Goal: Task Accomplishment & Management: Use online tool/utility

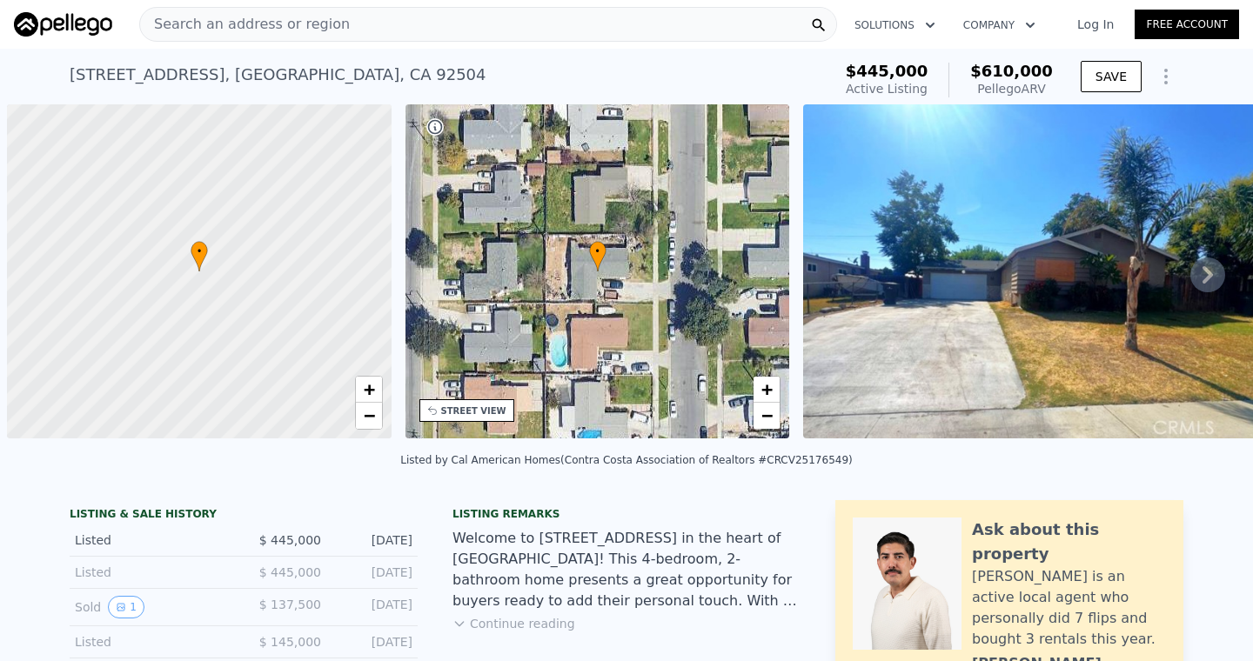
scroll to position [0, 7]
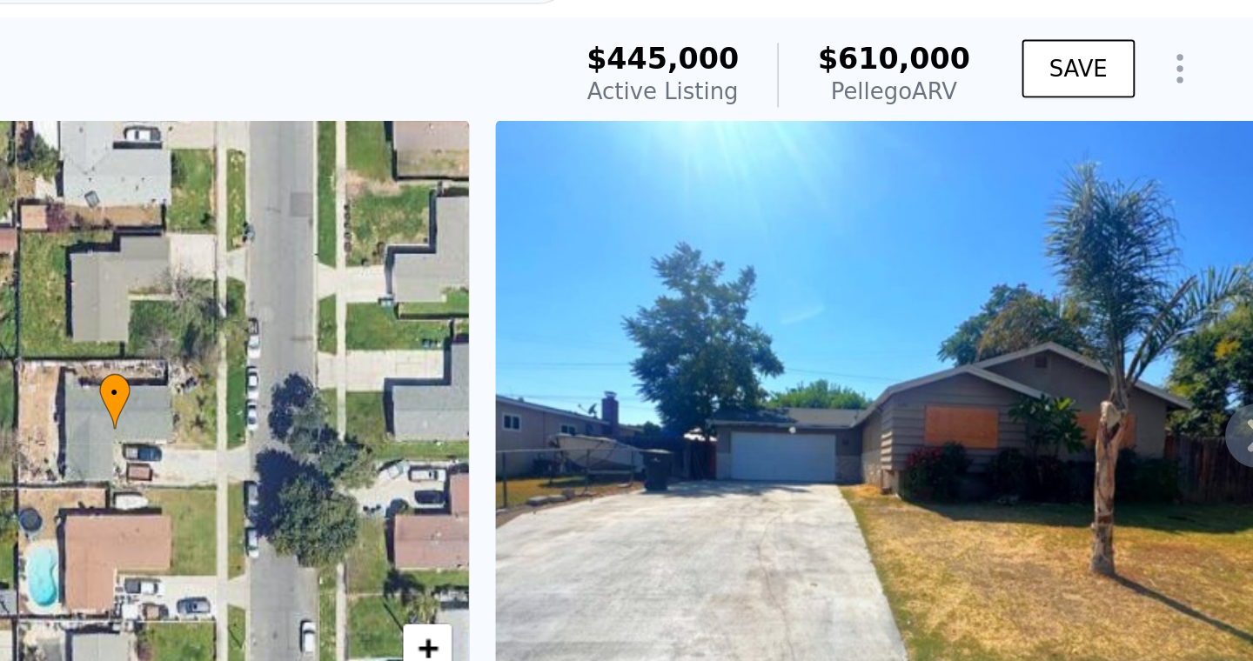
drag, startPoint x: 1027, startPoint y: 88, endPoint x: 1057, endPoint y: 95, distance: 30.4
click at [1057, 95] on div "$445,000 Active Listing $610,000 Pellego ARV" at bounding box center [949, 80] width 221 height 49
click at [1003, 83] on div "Pellego ARV" at bounding box center [1011, 88] width 83 height 17
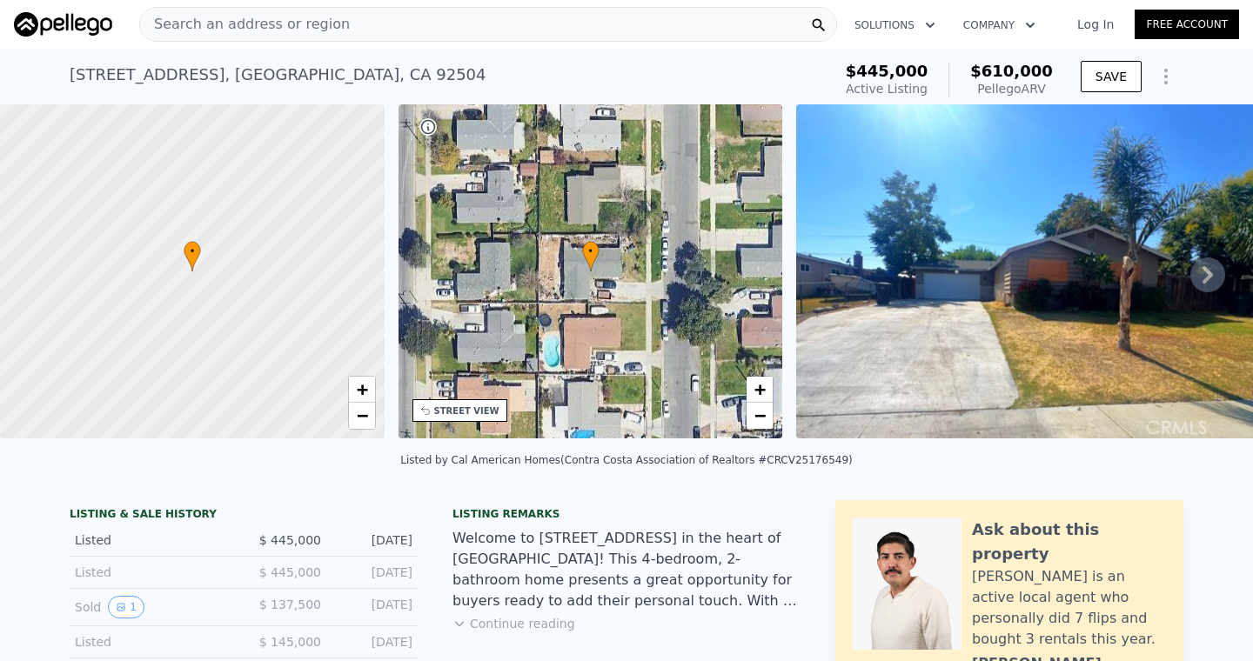
drag, startPoint x: 1029, startPoint y: 88, endPoint x: 1060, endPoint y: 90, distance: 31.4
click at [1060, 90] on div "$445,000 Active Listing $610,000 Pellego ARV" at bounding box center [949, 80] width 221 height 49
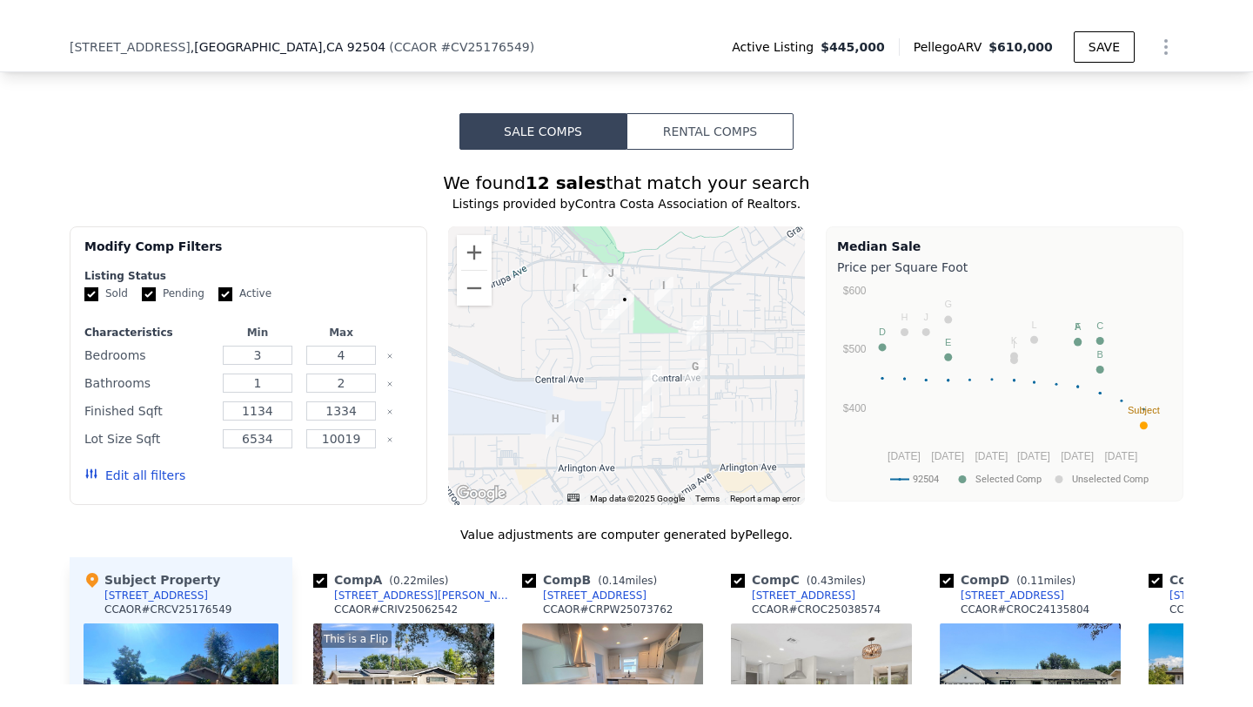
scroll to position [1608, 0]
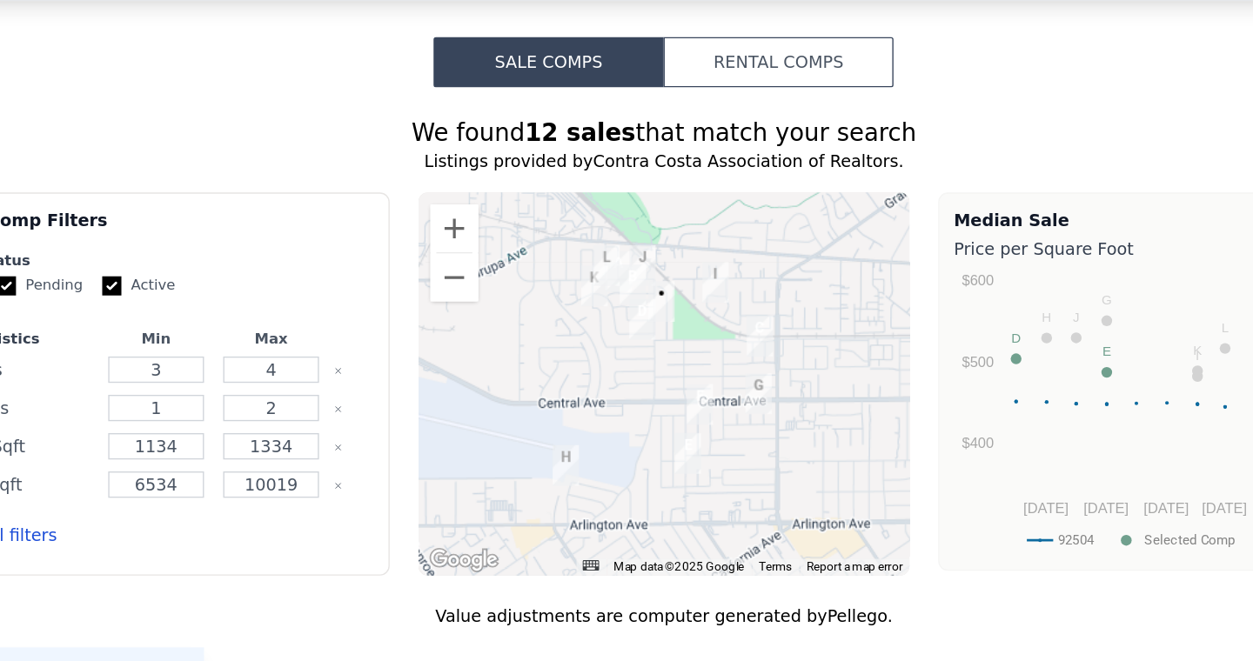
drag, startPoint x: 476, startPoint y: 158, endPoint x: 805, endPoint y: 163, distance: 329.0
click at [805, 158] on div "We found 12 sales that match your search" at bounding box center [627, 145] width 1114 height 24
click at [705, 158] on div "We found 12 sales that match your search" at bounding box center [627, 145] width 1114 height 24
click at [473, 223] on button "Zoom in" at bounding box center [474, 215] width 35 height 35
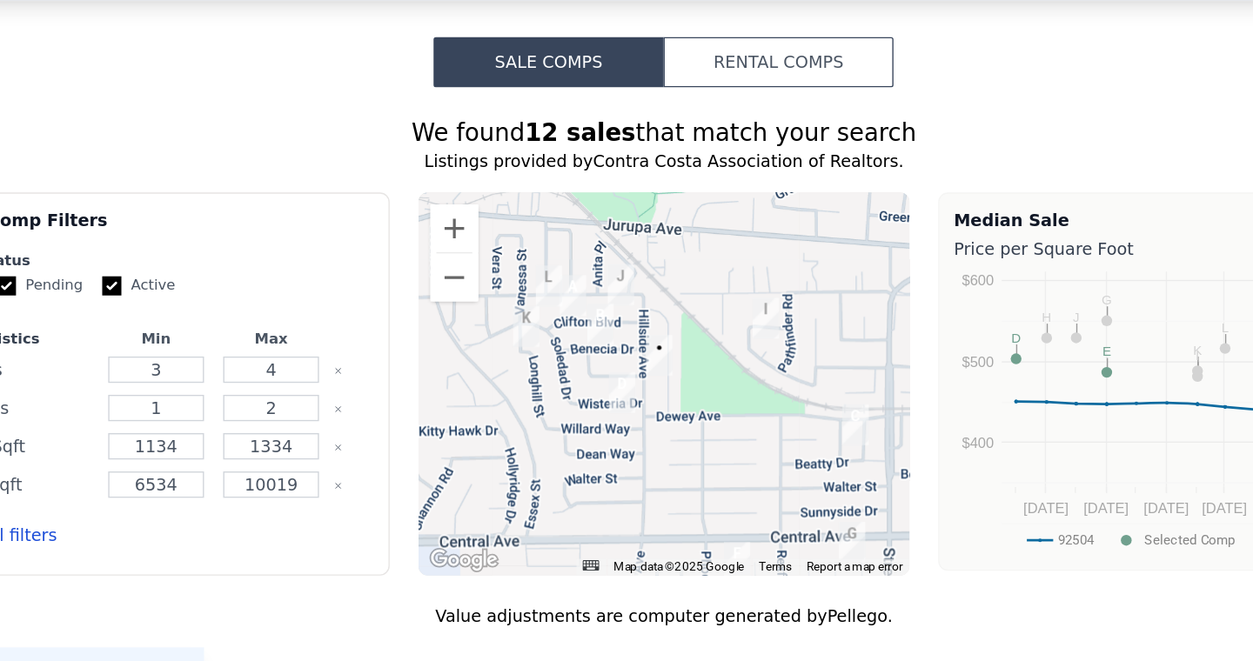
drag, startPoint x: 621, startPoint y: 300, endPoint x: 619, endPoint y: 391, distance: 90.5
click at [619, 391] on div at bounding box center [627, 328] width 358 height 278
click at [482, 268] on button "Zoom out" at bounding box center [474, 250] width 35 height 35
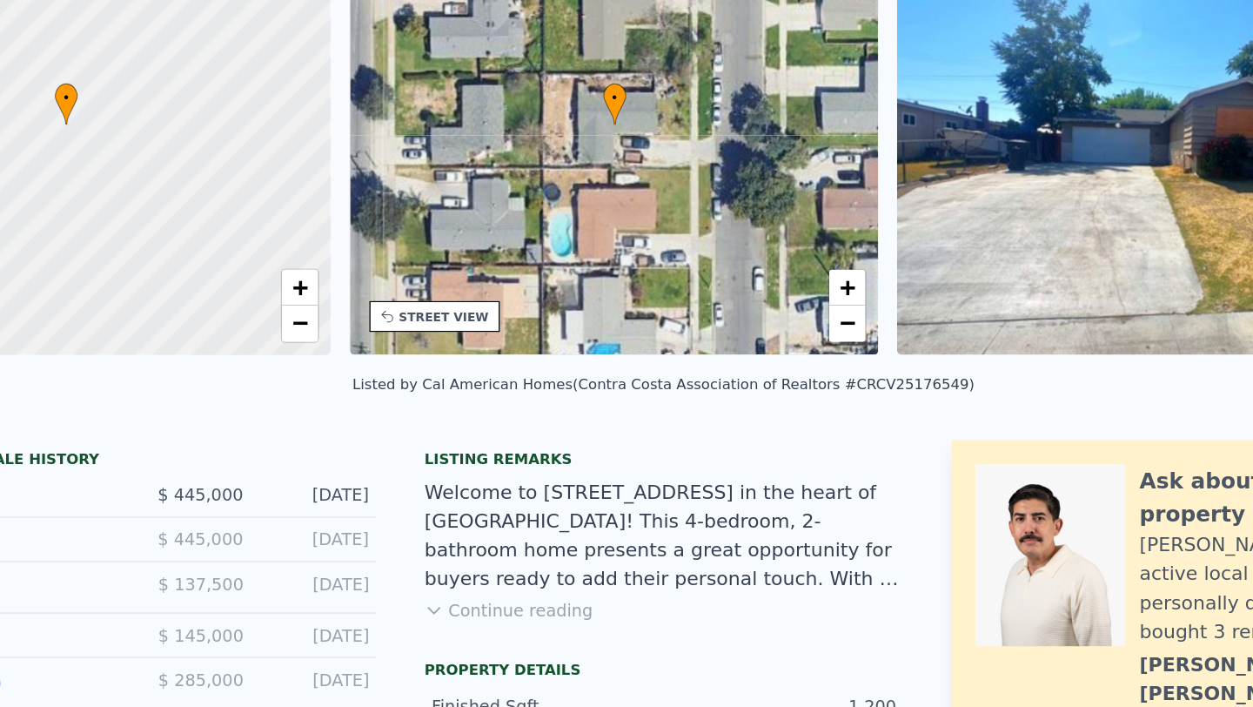
scroll to position [6, 0]
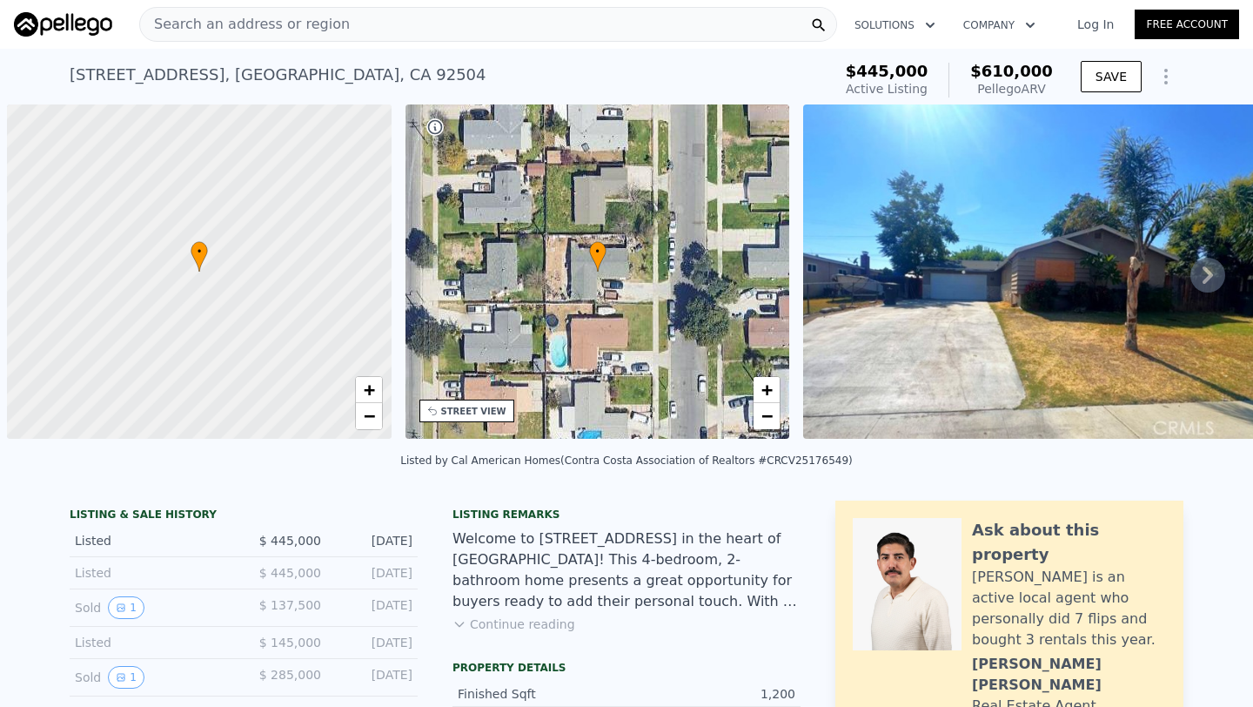
scroll to position [0, 7]
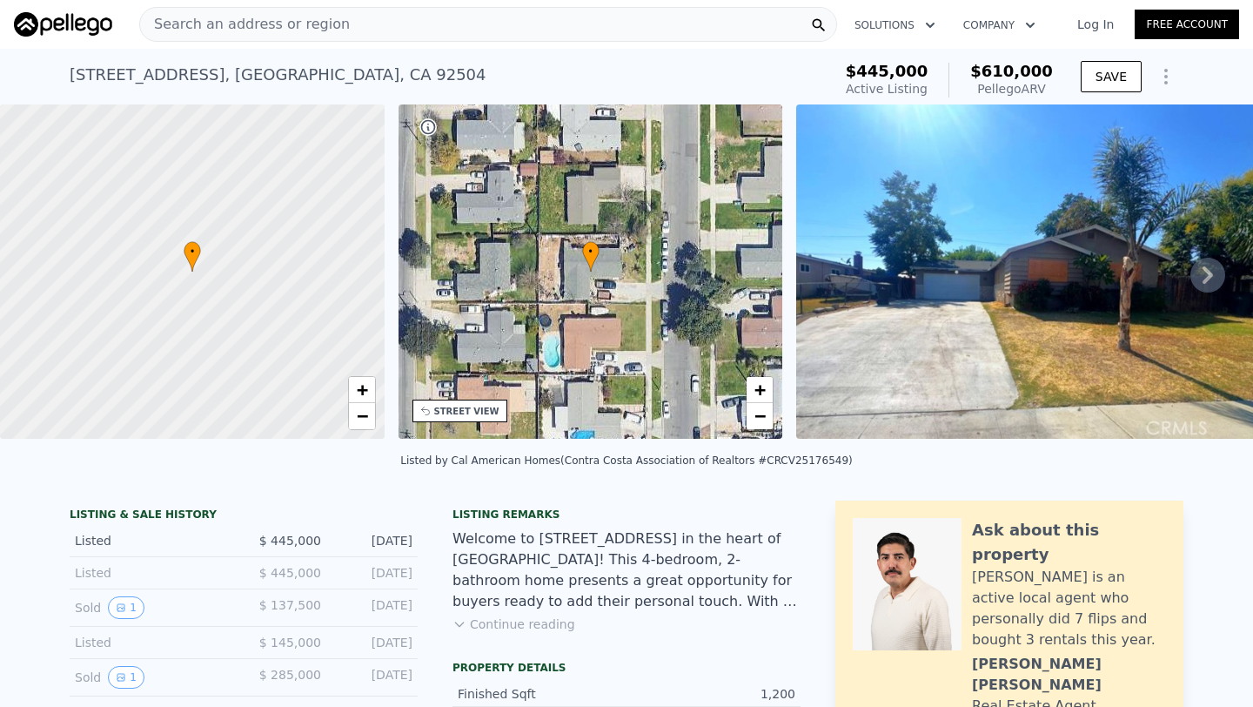
drag, startPoint x: 1027, startPoint y: 91, endPoint x: 1057, endPoint y: 93, distance: 30.5
click at [1058, 93] on div "$445,000 Active Listing $610,000 Pellego ARV" at bounding box center [949, 80] width 221 height 49
click at [1050, 81] on div "Pellego ARV" at bounding box center [1011, 88] width 83 height 17
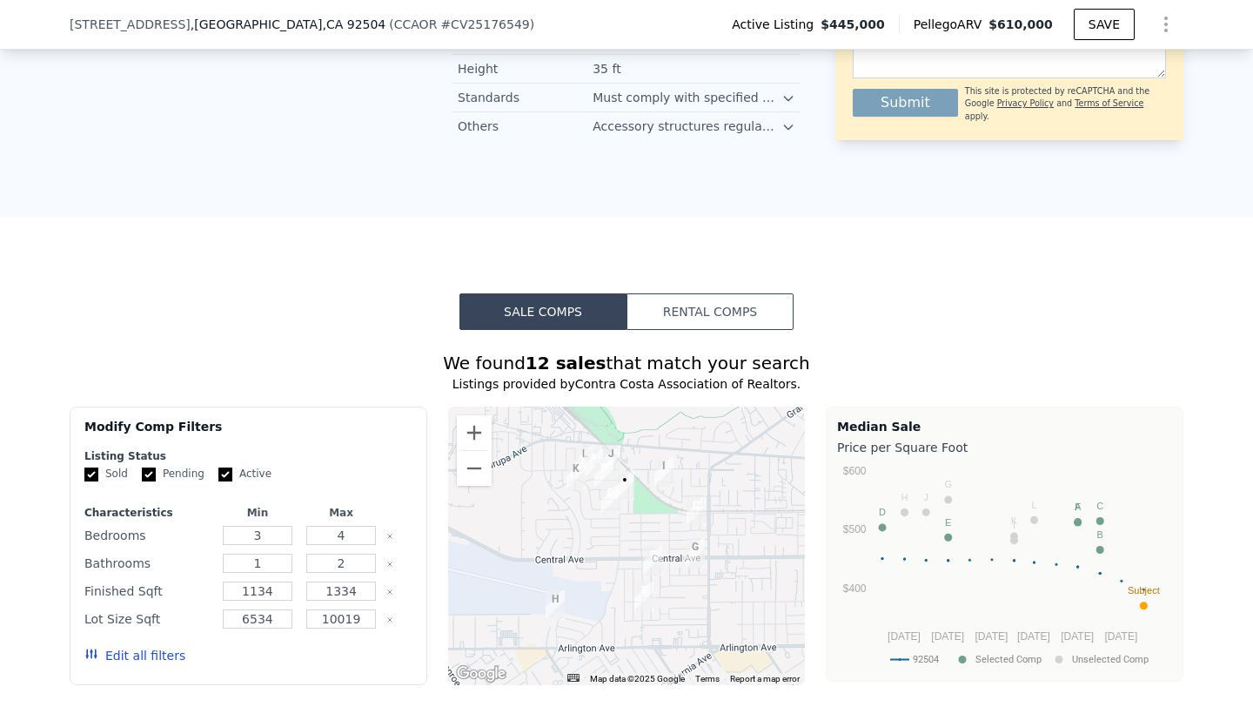
scroll to position [1389, 0]
click at [473, 448] on button "Zoom in" at bounding box center [474, 434] width 35 height 35
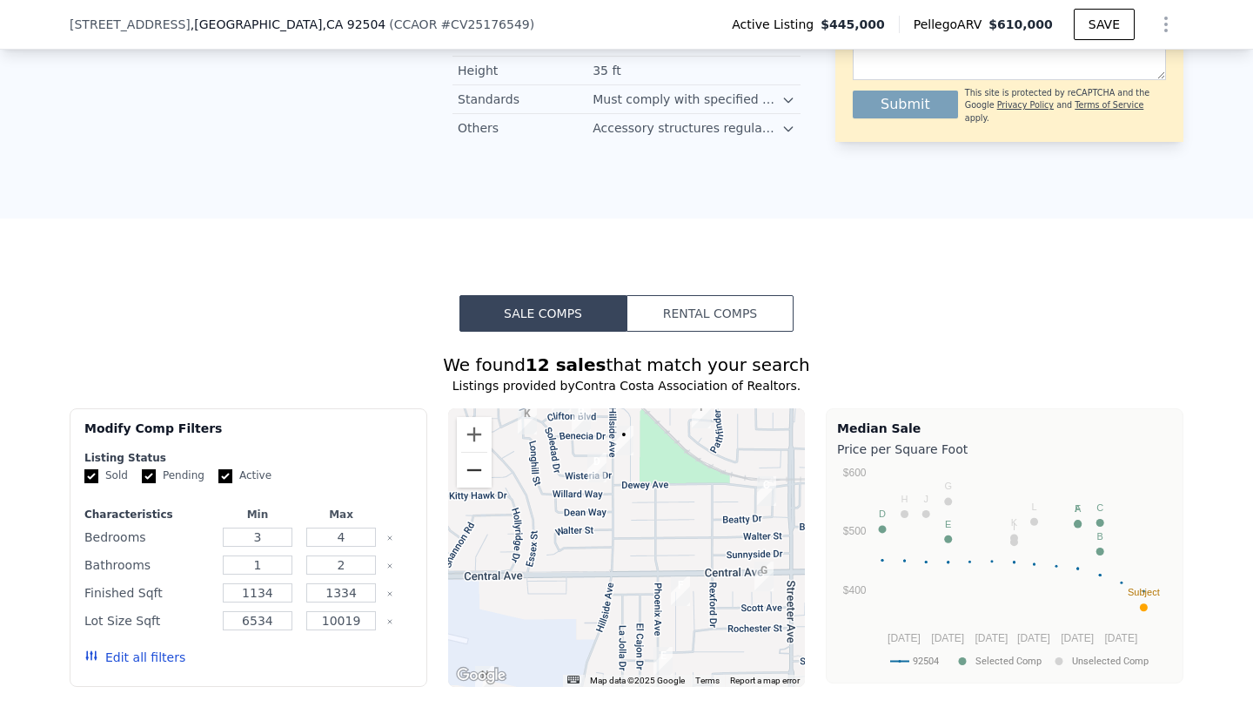
click at [476, 487] on button "Zoom out" at bounding box center [474, 470] width 35 height 35
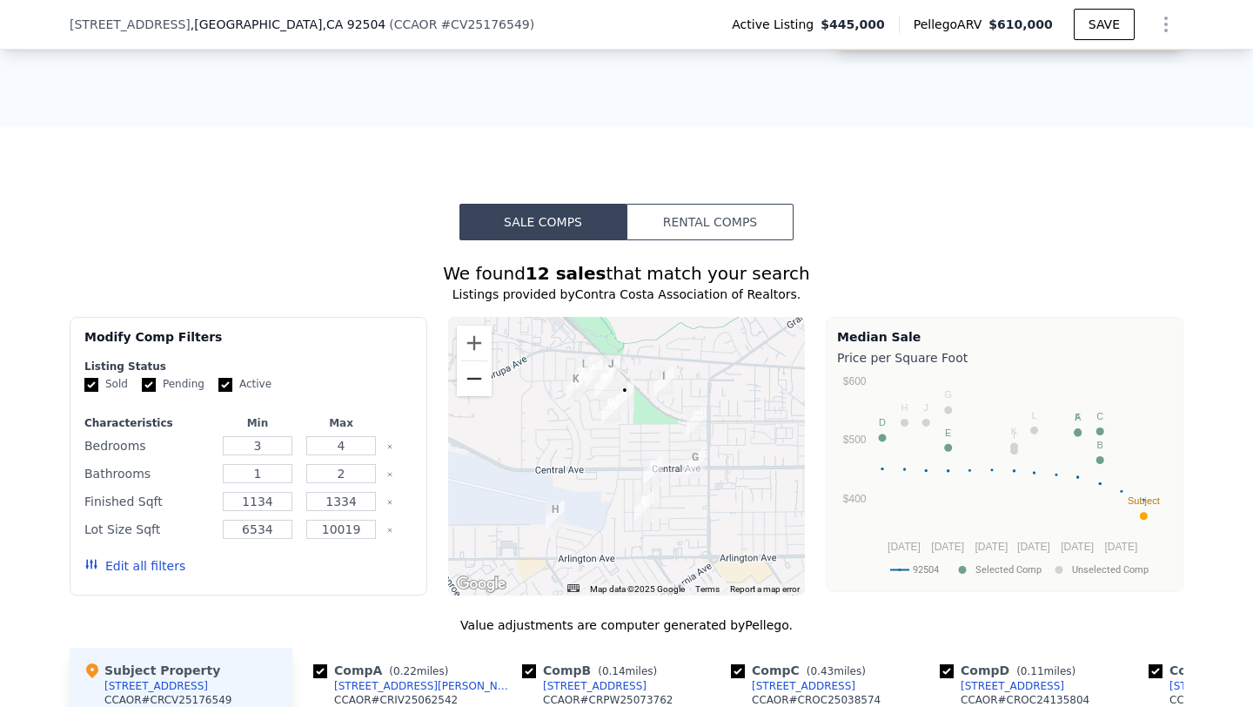
scroll to position [1473, 0]
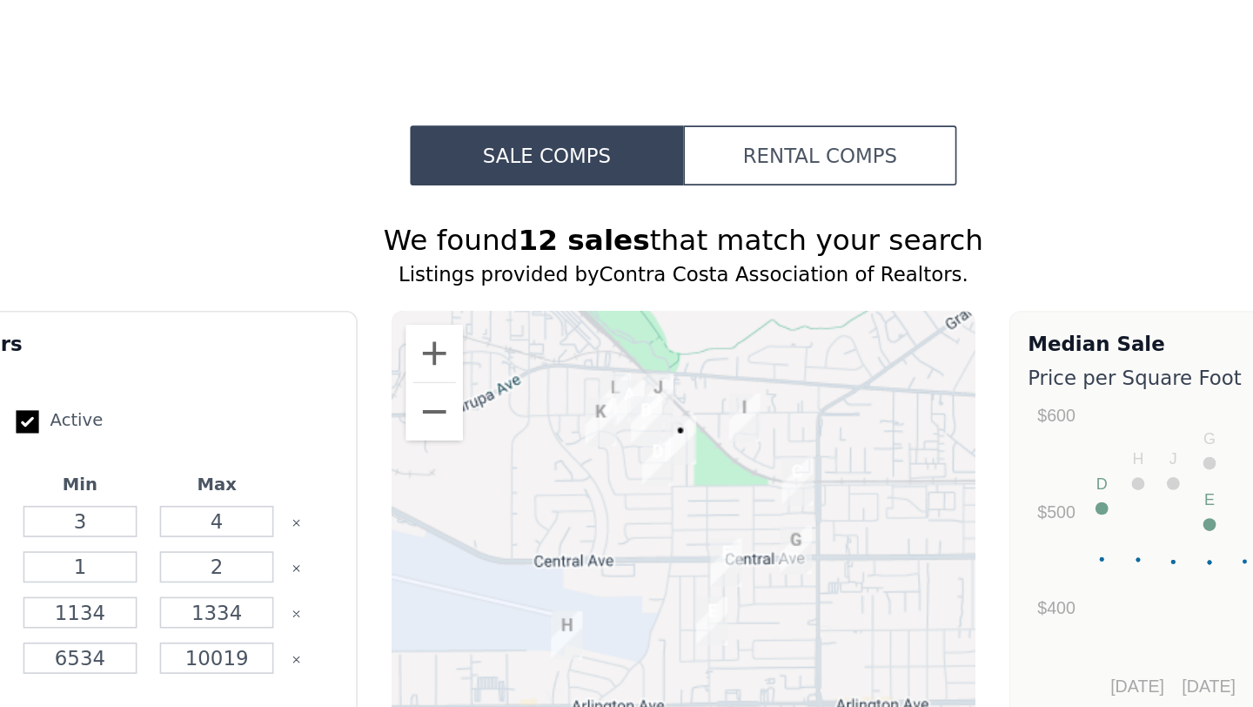
drag, startPoint x: 466, startPoint y: 294, endPoint x: 799, endPoint y: 299, distance: 333.3
click at [799, 293] on div "We found 12 sales that match your search" at bounding box center [627, 281] width 1114 height 24
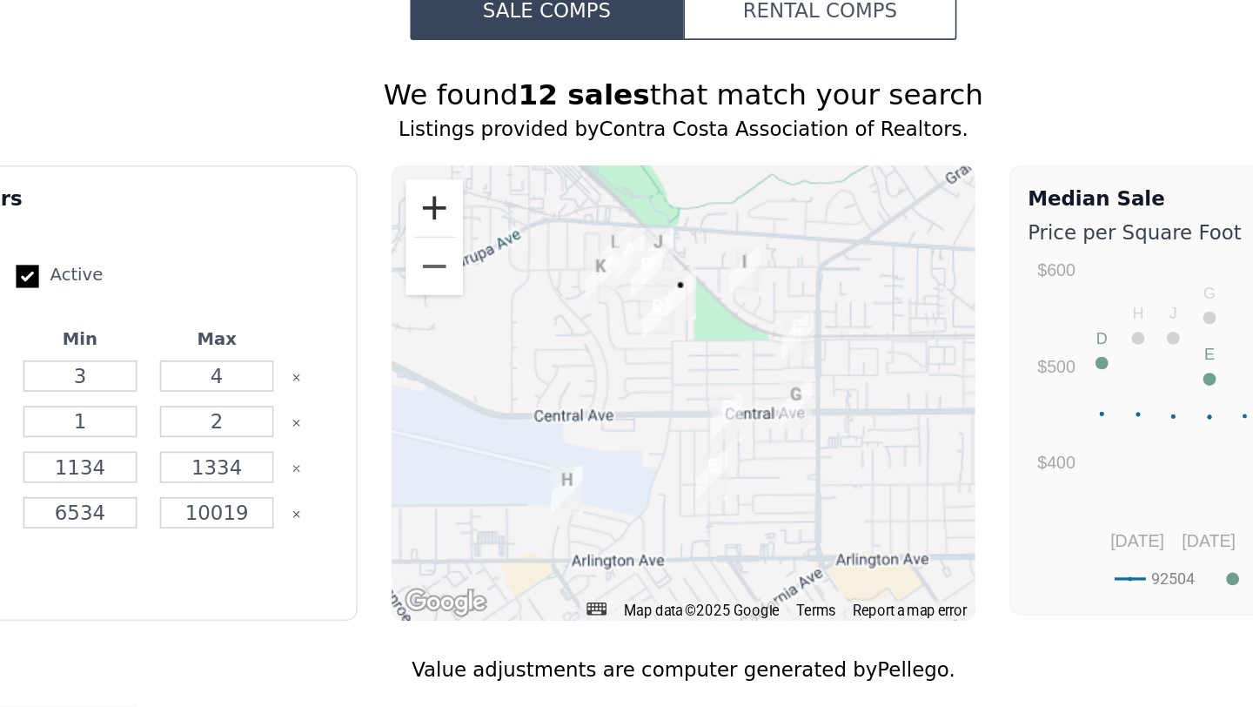
click at [470, 279] on button "Zoom in" at bounding box center [474, 262] width 35 height 35
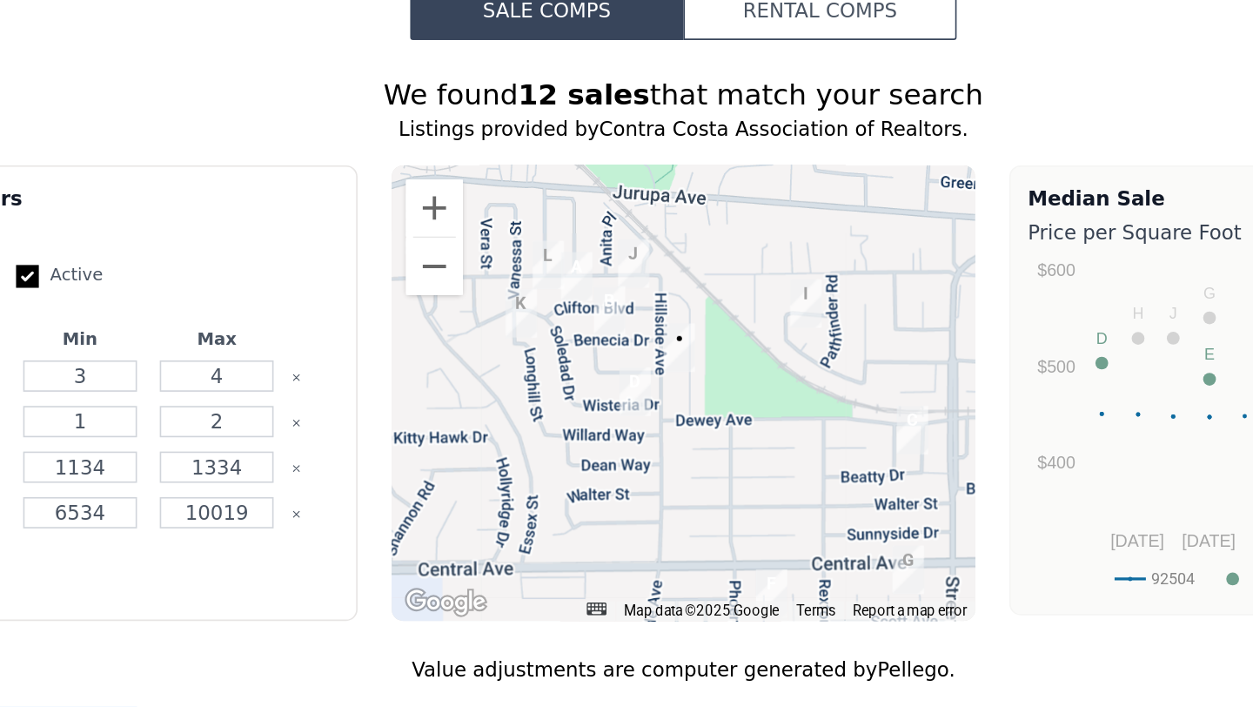
drag, startPoint x: 604, startPoint y: 340, endPoint x: 600, endPoint y: 426, distance: 86.3
click at [604, 425] on div at bounding box center [627, 375] width 358 height 278
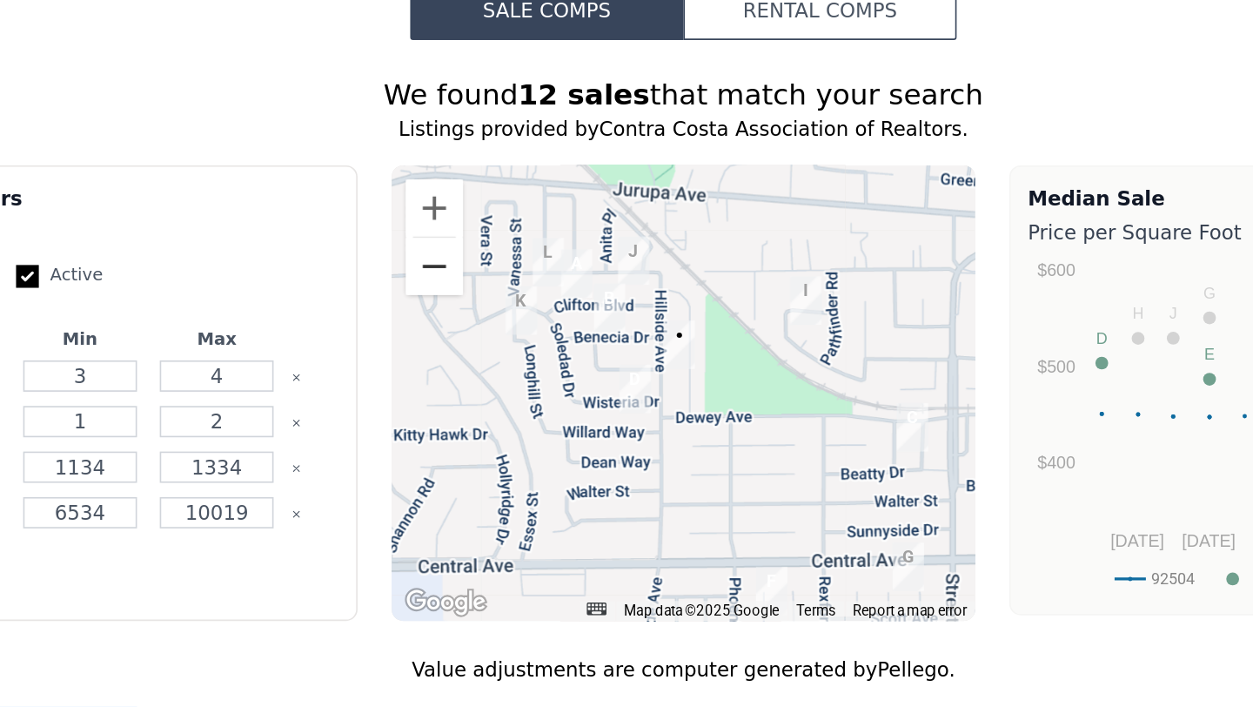
click at [477, 315] on button "Zoom out" at bounding box center [474, 297] width 35 height 35
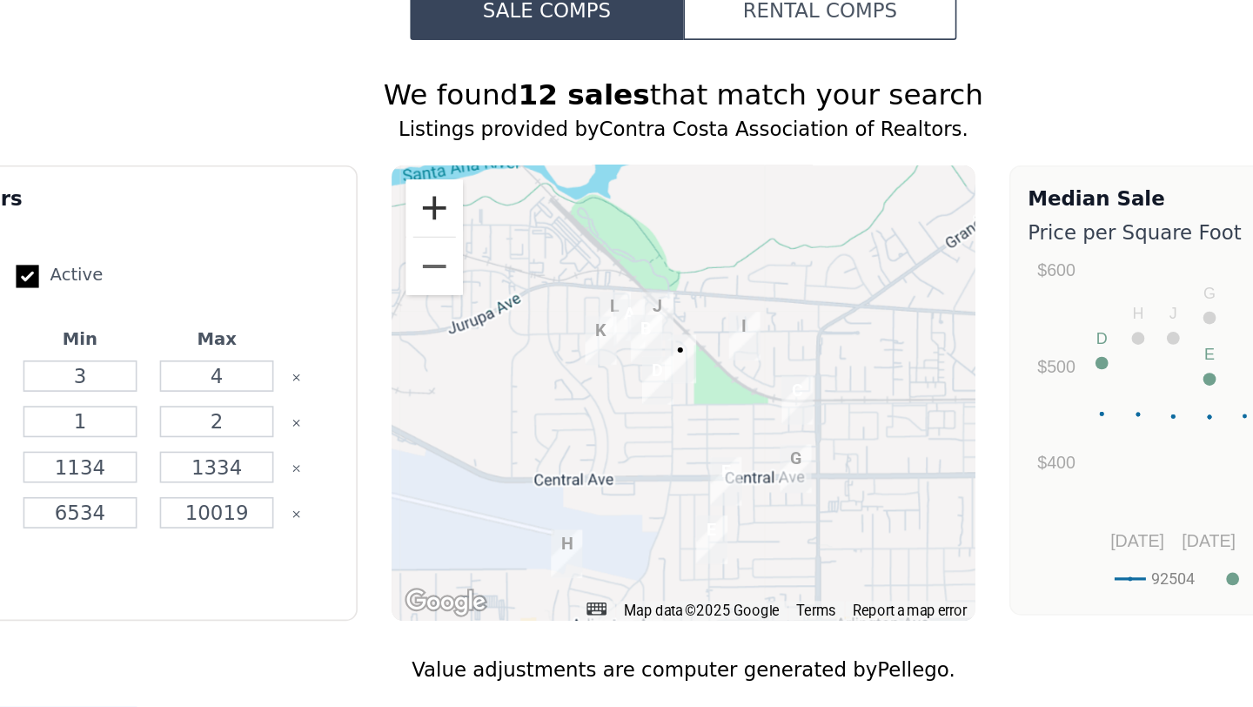
click at [466, 273] on button "Zoom in" at bounding box center [474, 262] width 35 height 35
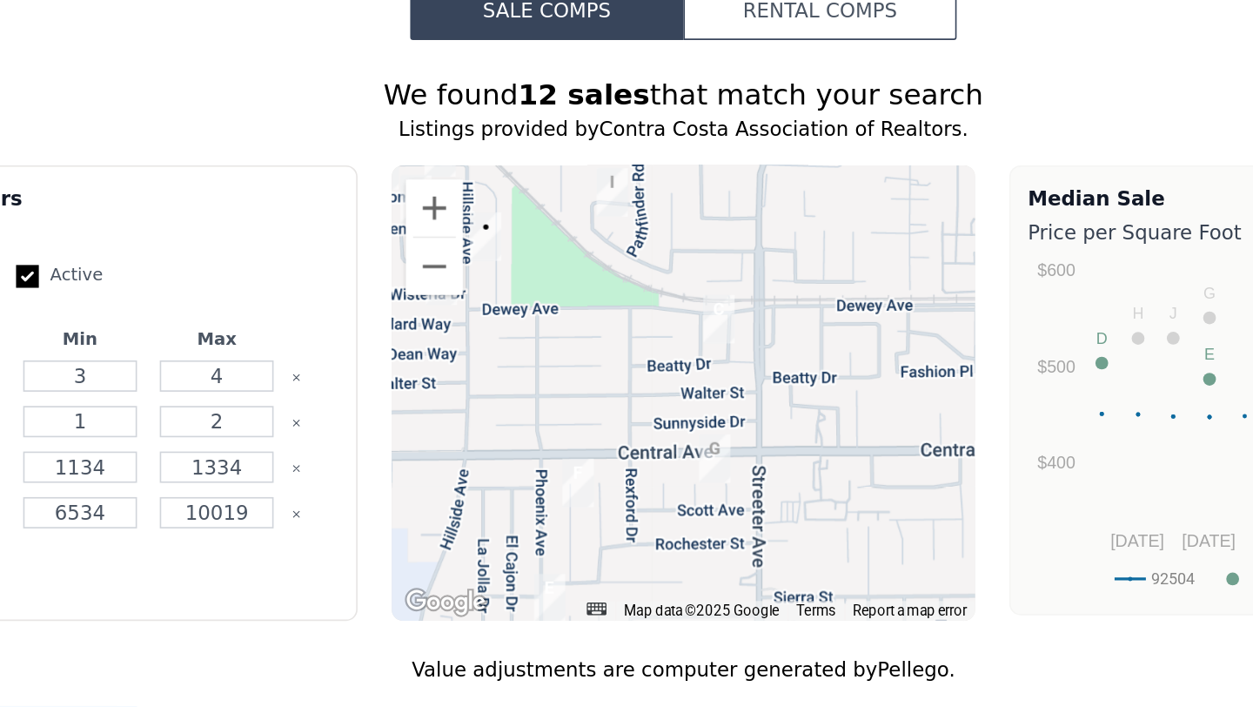
drag, startPoint x: 674, startPoint y: 410, endPoint x: 546, endPoint y: 341, distance: 145.2
click at [546, 341] on div at bounding box center [627, 375] width 358 height 278
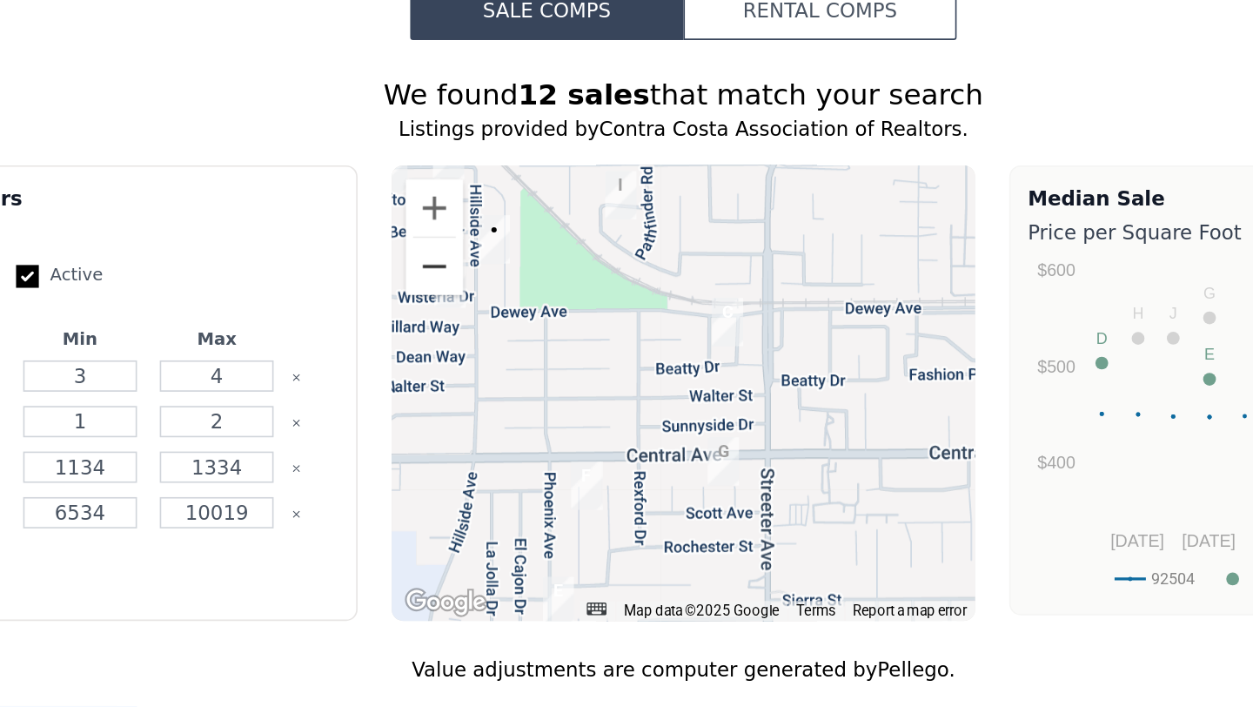
click at [465, 315] on button "Zoom out" at bounding box center [474, 297] width 35 height 35
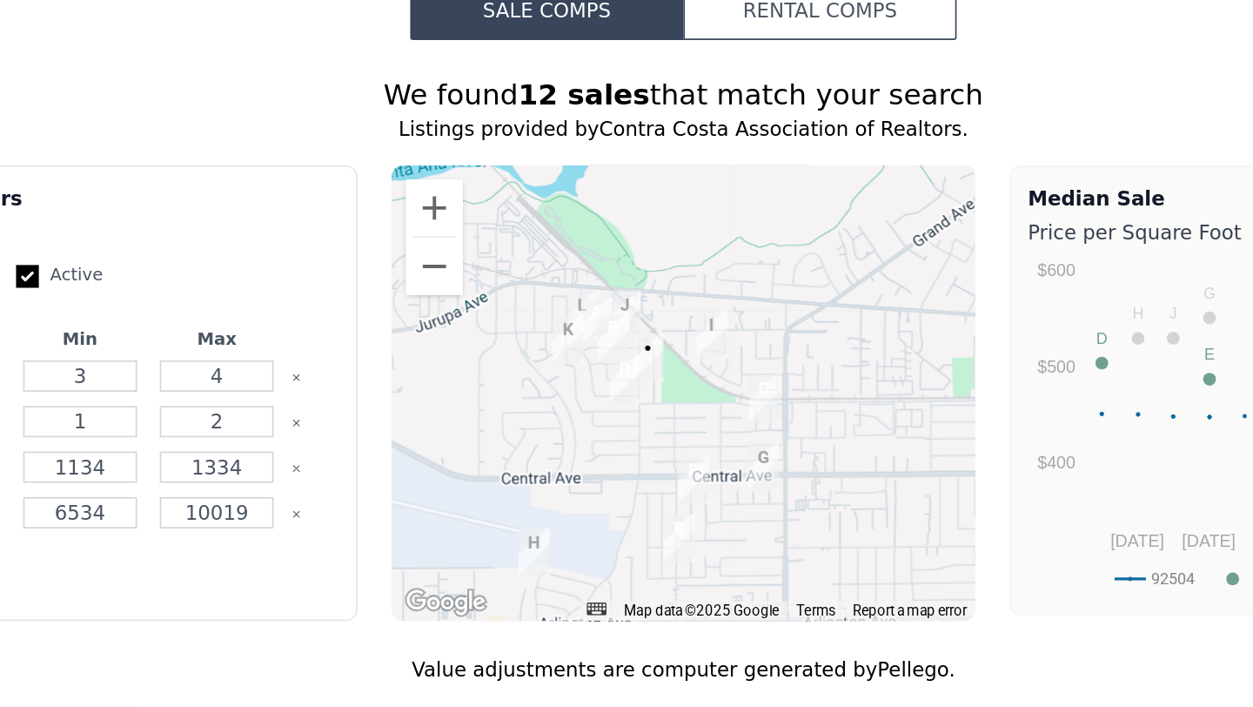
drag, startPoint x: 587, startPoint y: 379, endPoint x: 626, endPoint y: 411, distance: 50.7
click at [626, 411] on div at bounding box center [627, 375] width 358 height 278
click at [472, 278] on button "Zoom in" at bounding box center [474, 262] width 35 height 35
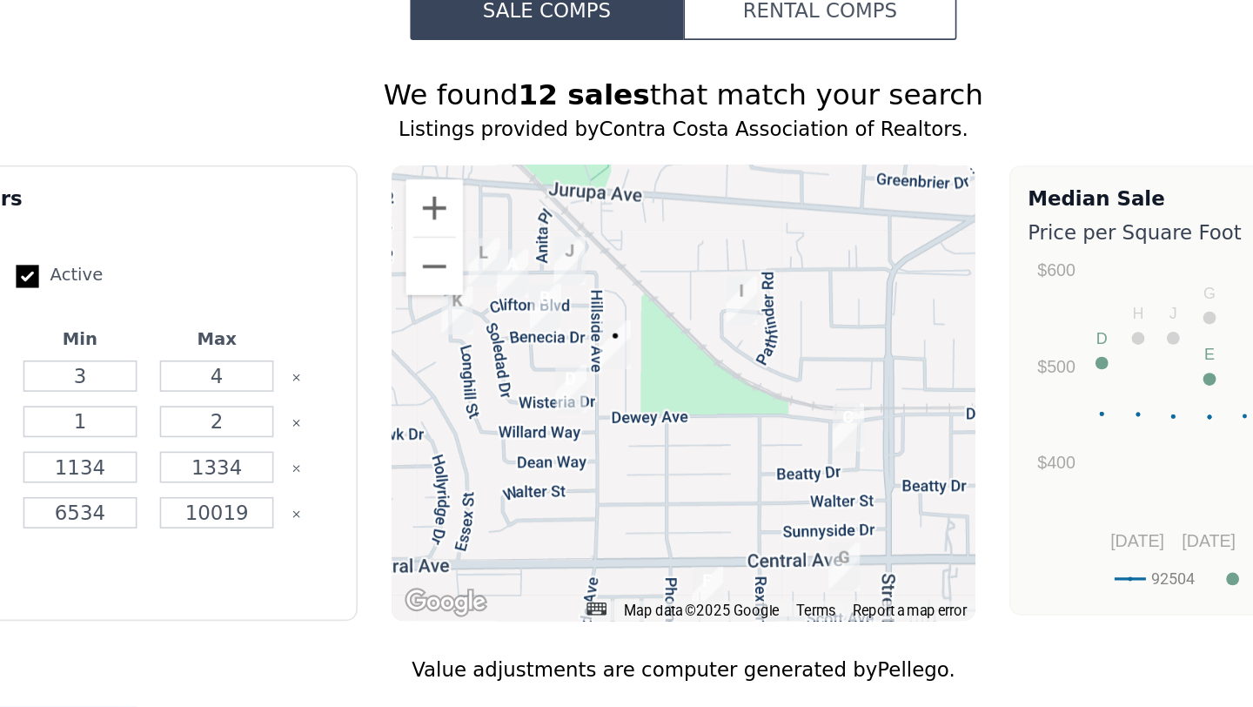
drag, startPoint x: 615, startPoint y: 368, endPoint x: 637, endPoint y: 384, distance: 26.8
click at [637, 384] on div at bounding box center [627, 375] width 358 height 278
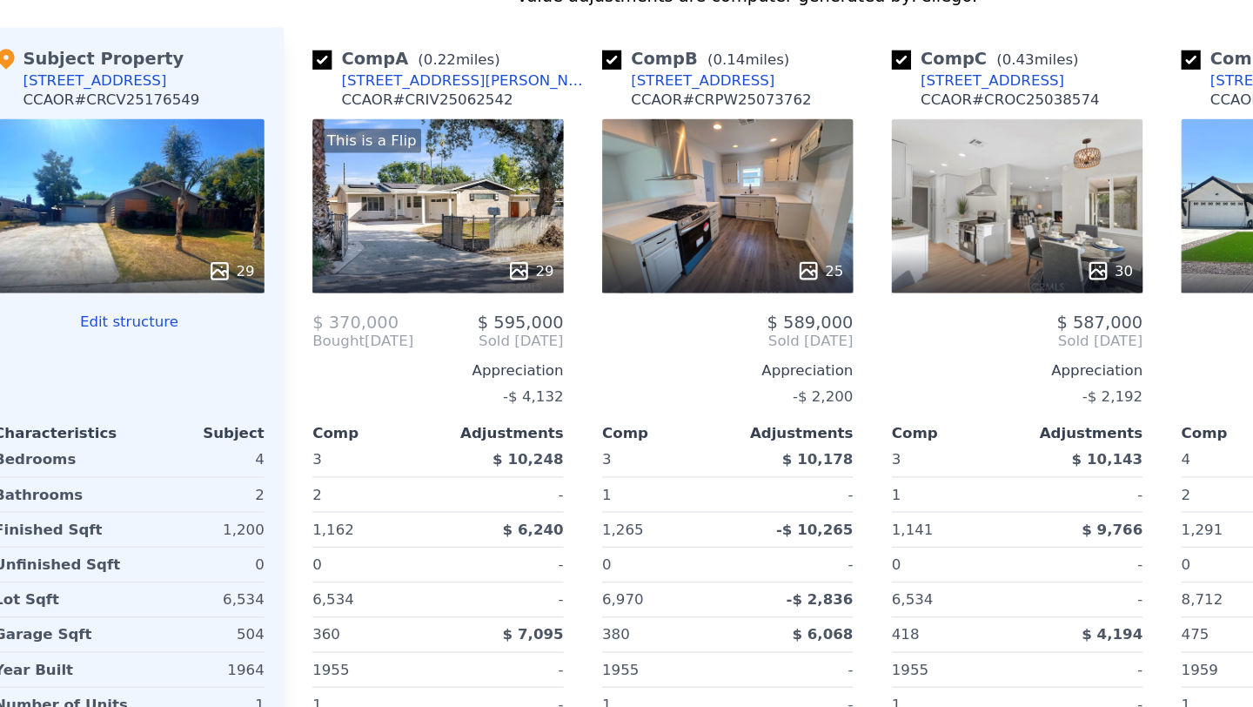
scroll to position [2013, 0]
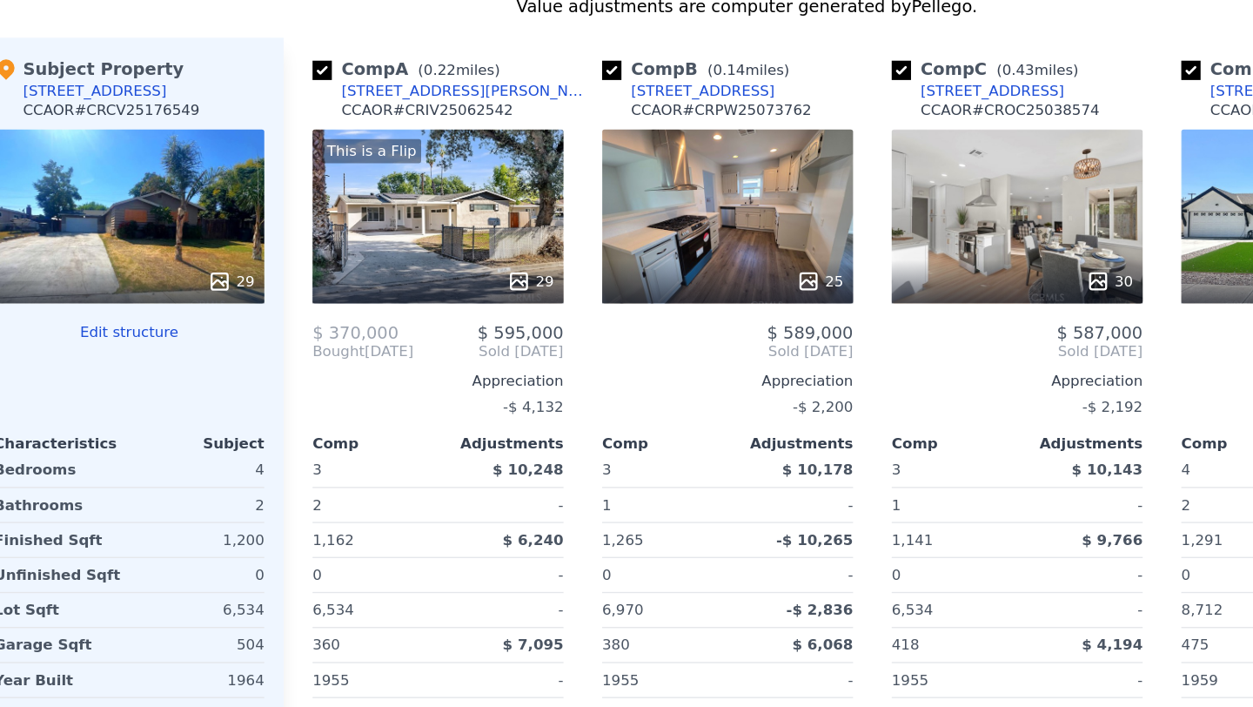
click at [441, 278] on div "This is a Flip 29" at bounding box center [403, 243] width 181 height 125
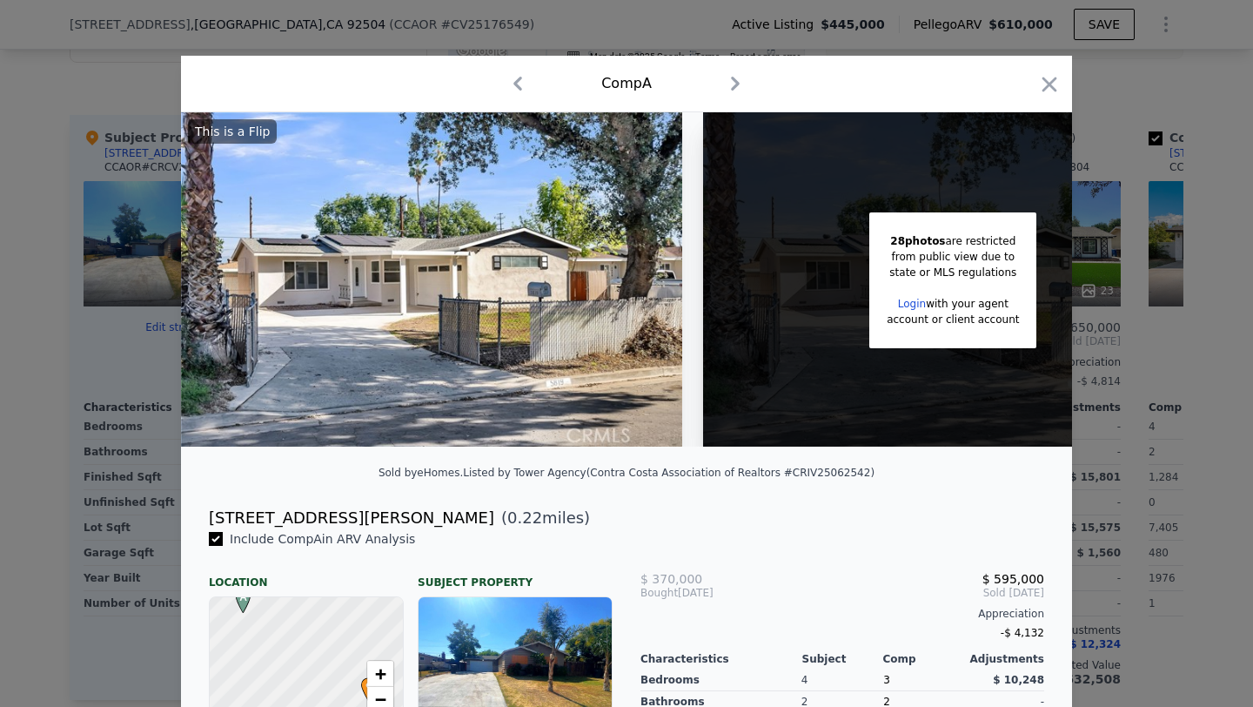
click at [273, 520] on div "[STREET_ADDRESS][PERSON_NAME]" at bounding box center [351, 518] width 285 height 24
copy div "[STREET_ADDRESS][PERSON_NAME]"
click at [1044, 83] on icon "button" at bounding box center [1049, 84] width 24 height 24
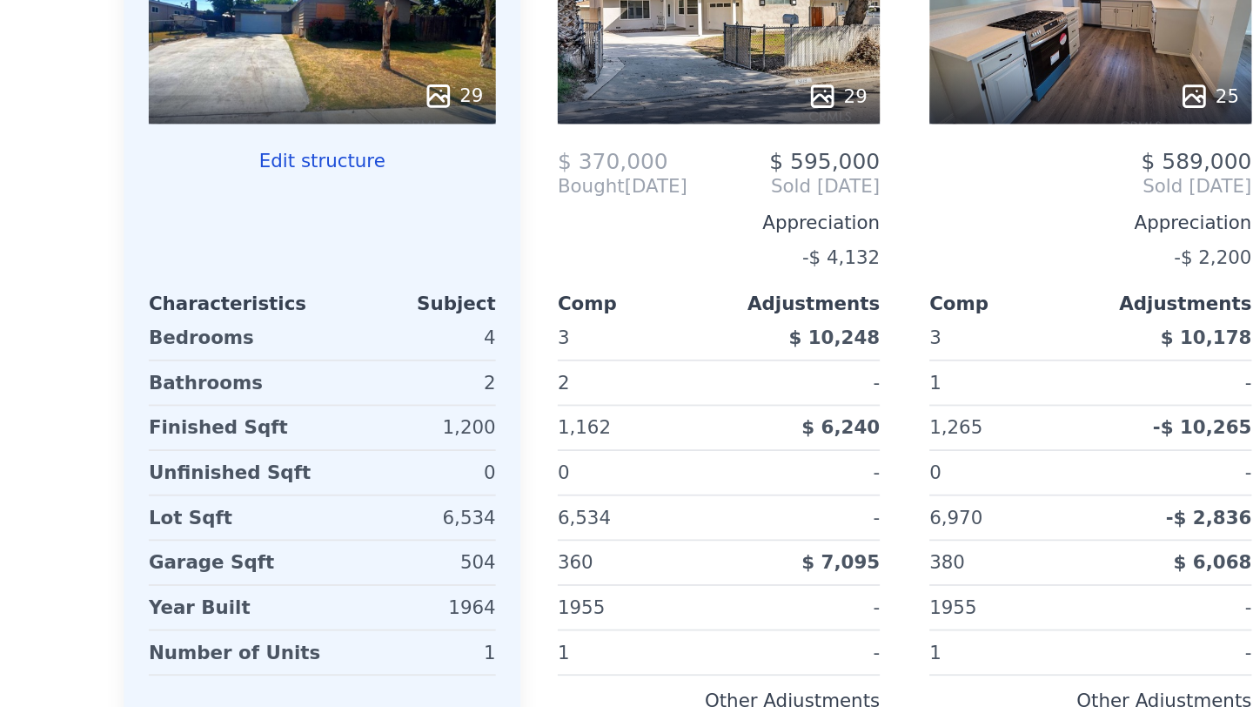
scroll to position [1965, 0]
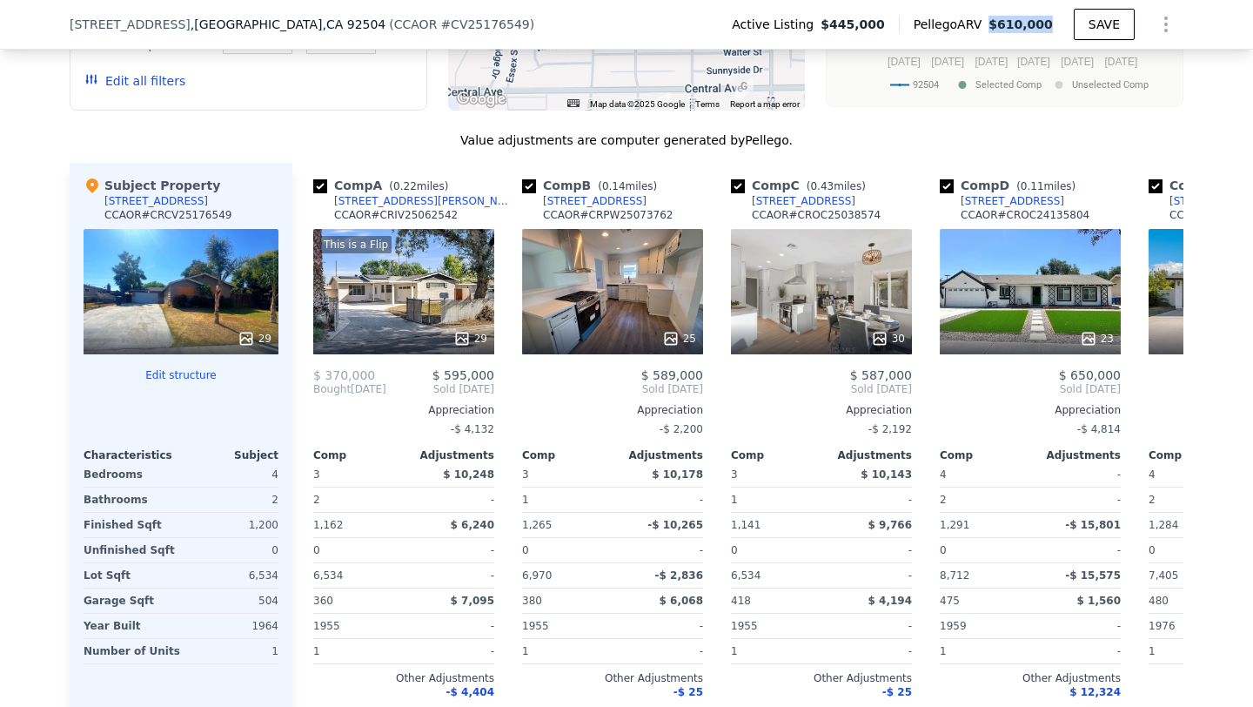
drag, startPoint x: 996, startPoint y: 23, endPoint x: 1061, endPoint y: 27, distance: 65.4
click at [1061, 27] on div "Pellego ARV $610,000" at bounding box center [986, 24] width 175 height 17
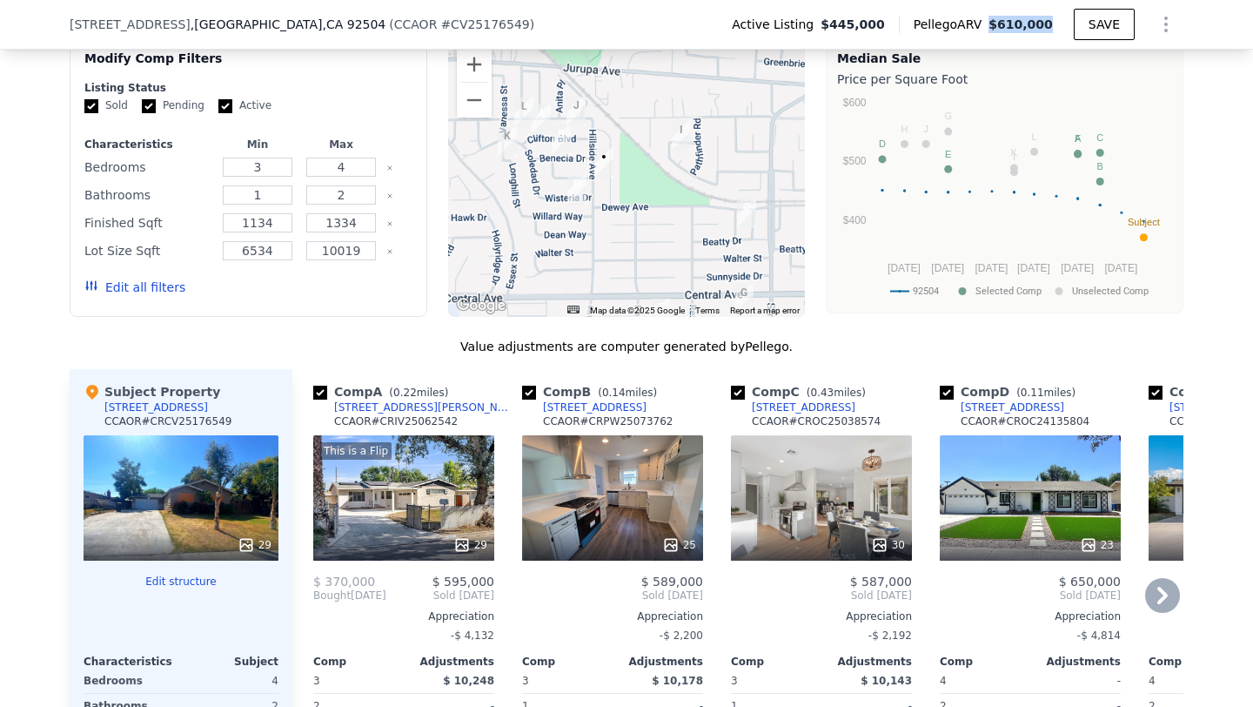
scroll to position [1757, 0]
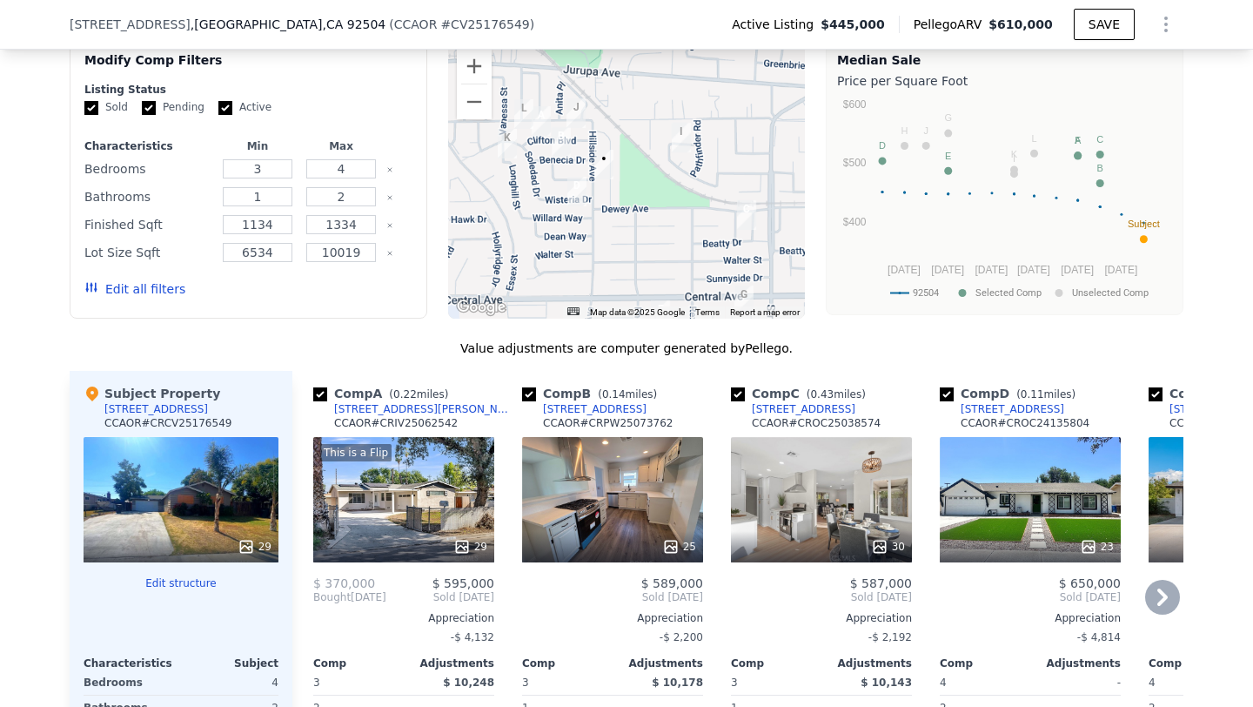
click at [1022, 517] on div "23" at bounding box center [1030, 499] width 181 height 125
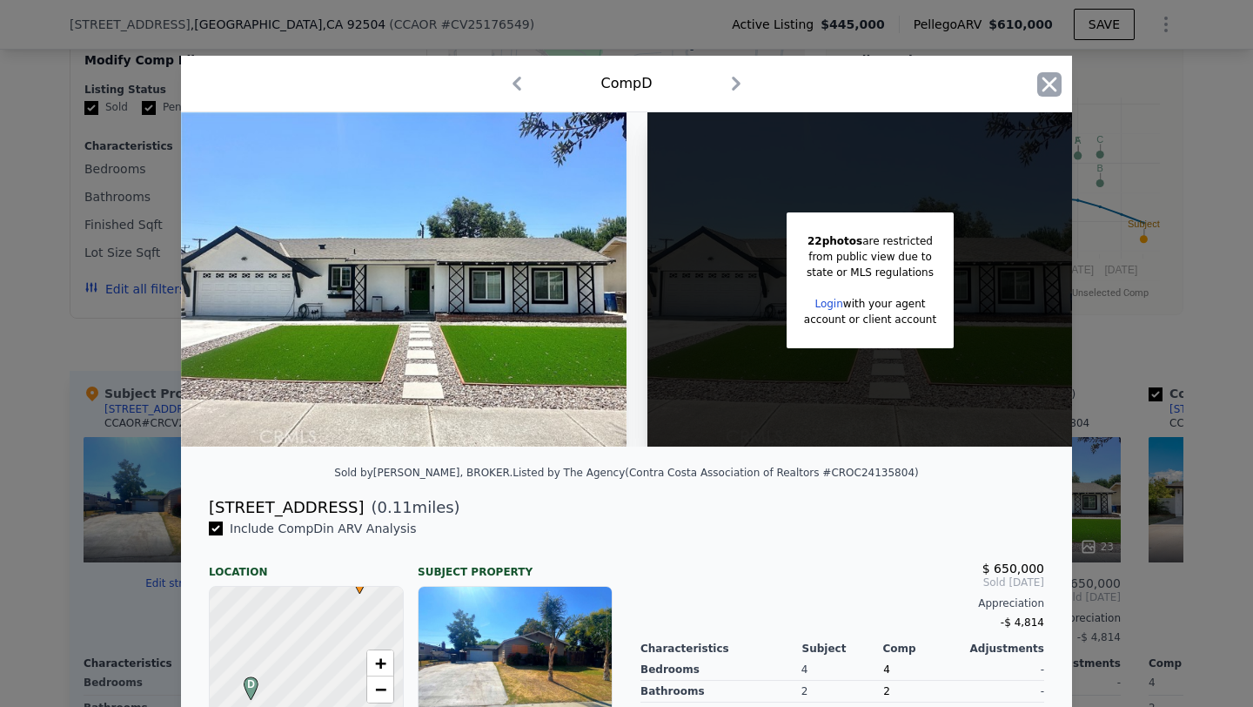
click at [1047, 78] on icon "button" at bounding box center [1049, 84] width 24 height 24
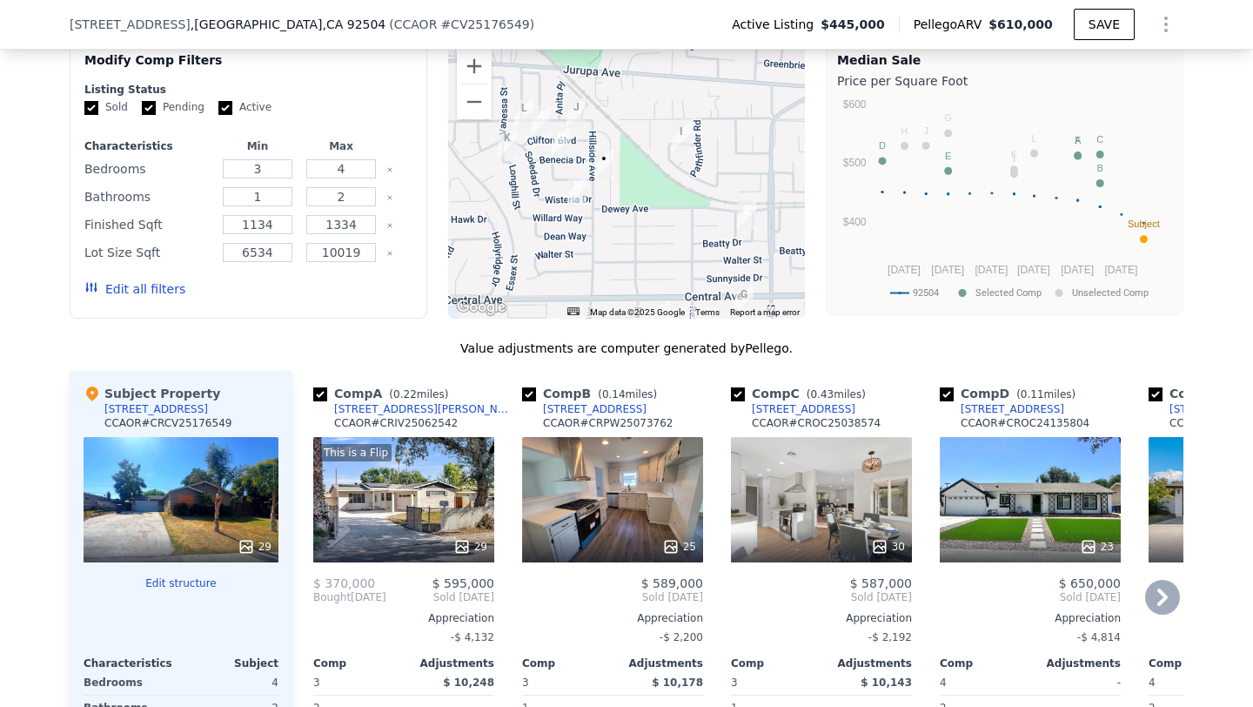
scroll to position [2019, 0]
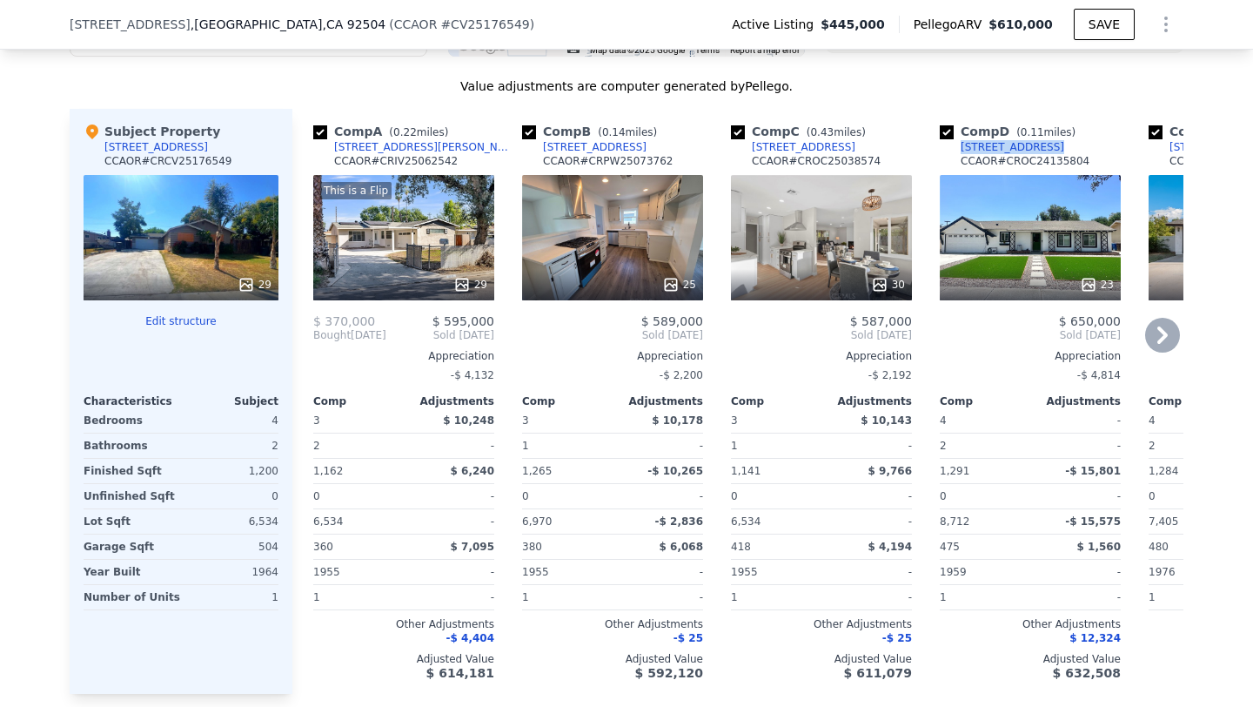
drag, startPoint x: 1058, startPoint y: 164, endPoint x: 934, endPoint y: 159, distance: 124.5
click at [934, 159] on div "Comp D ( 0.11 miles) 5720 Wisteria Dr CCAOR # CROC24135804 23 $ 650,000 Sold Au…" at bounding box center [1030, 401] width 195 height 585
copy div "[STREET_ADDRESS]"
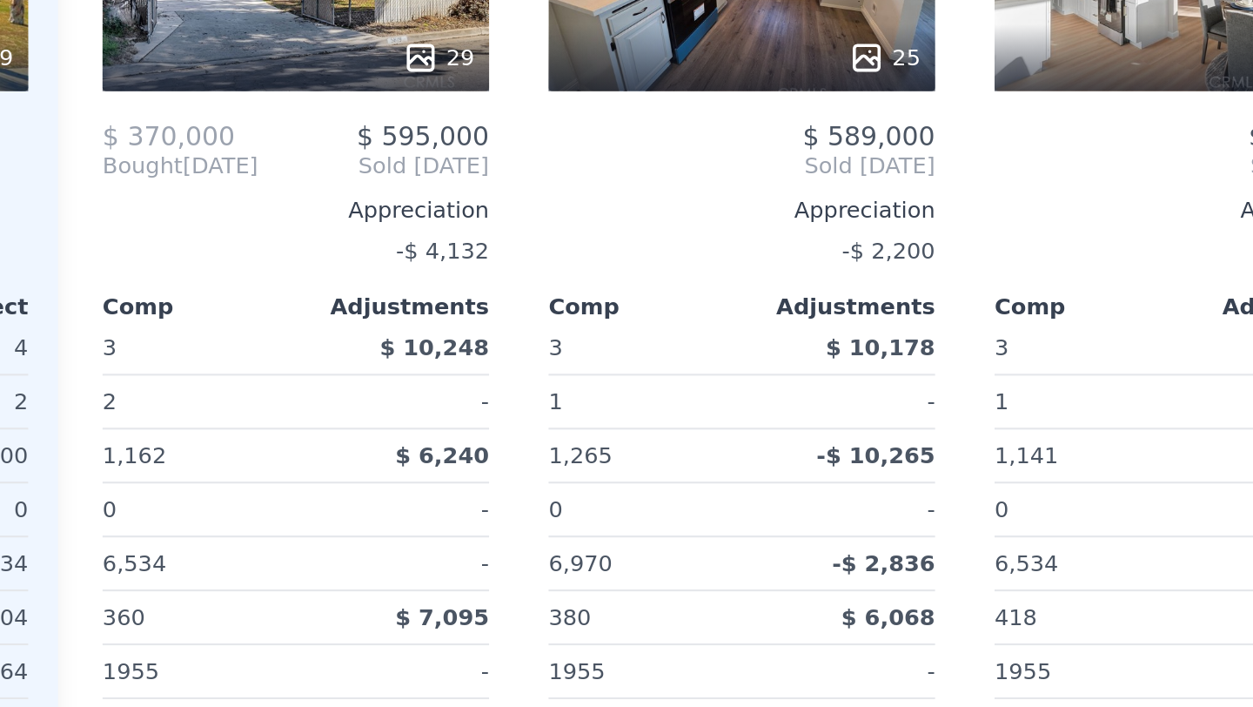
scroll to position [2004, 0]
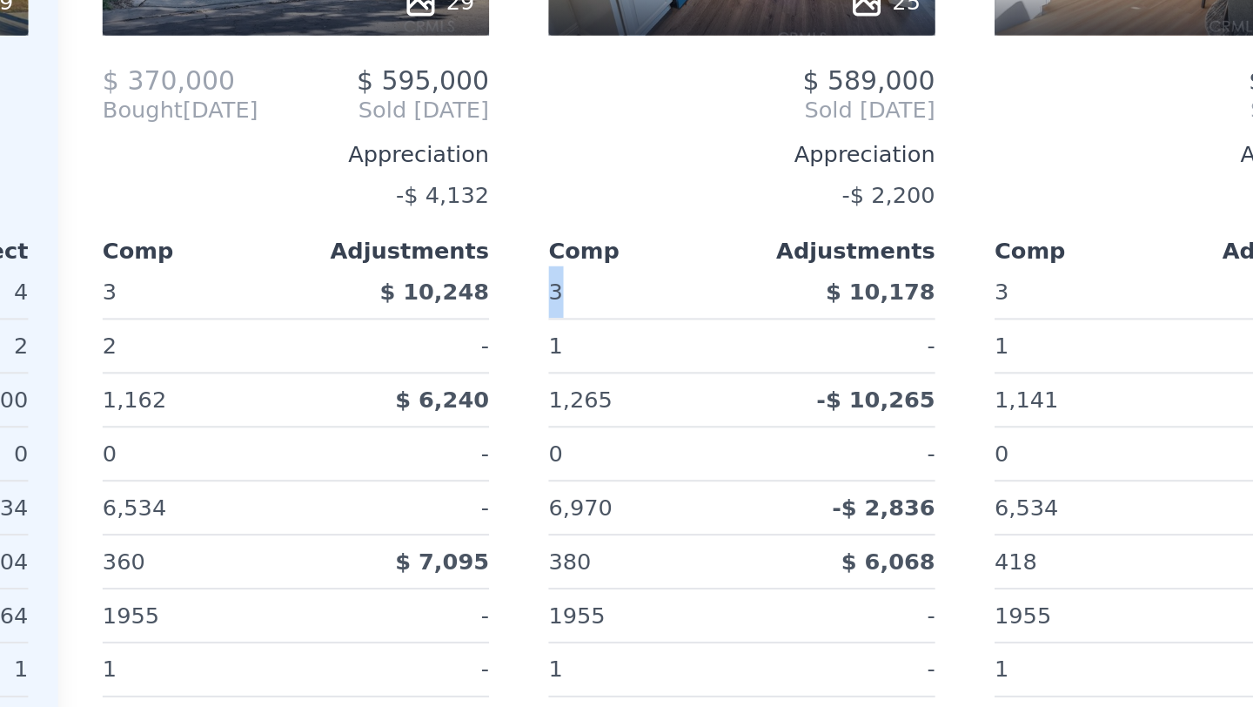
drag, startPoint x: 522, startPoint y: 447, endPoint x: 540, endPoint y: 447, distance: 18.3
click at [540, 447] on div "3" at bounding box center [565, 435] width 87 height 24
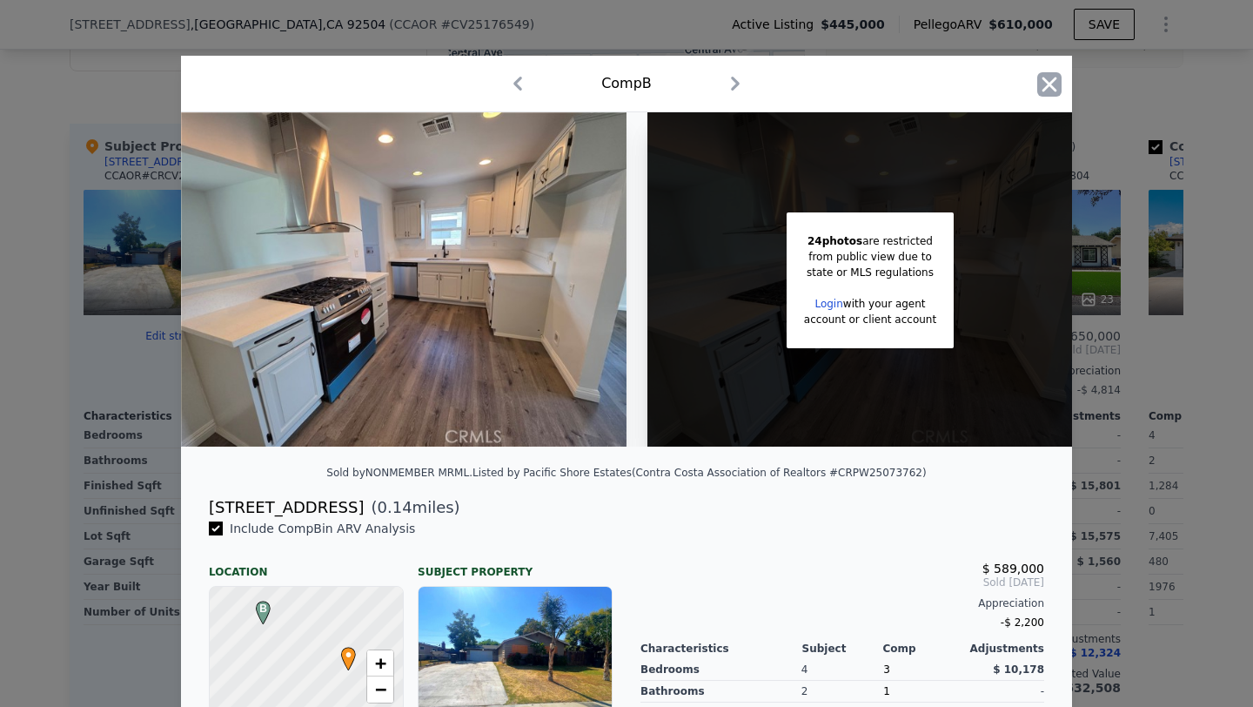
click at [1045, 81] on icon "button" at bounding box center [1050, 84] width 15 height 15
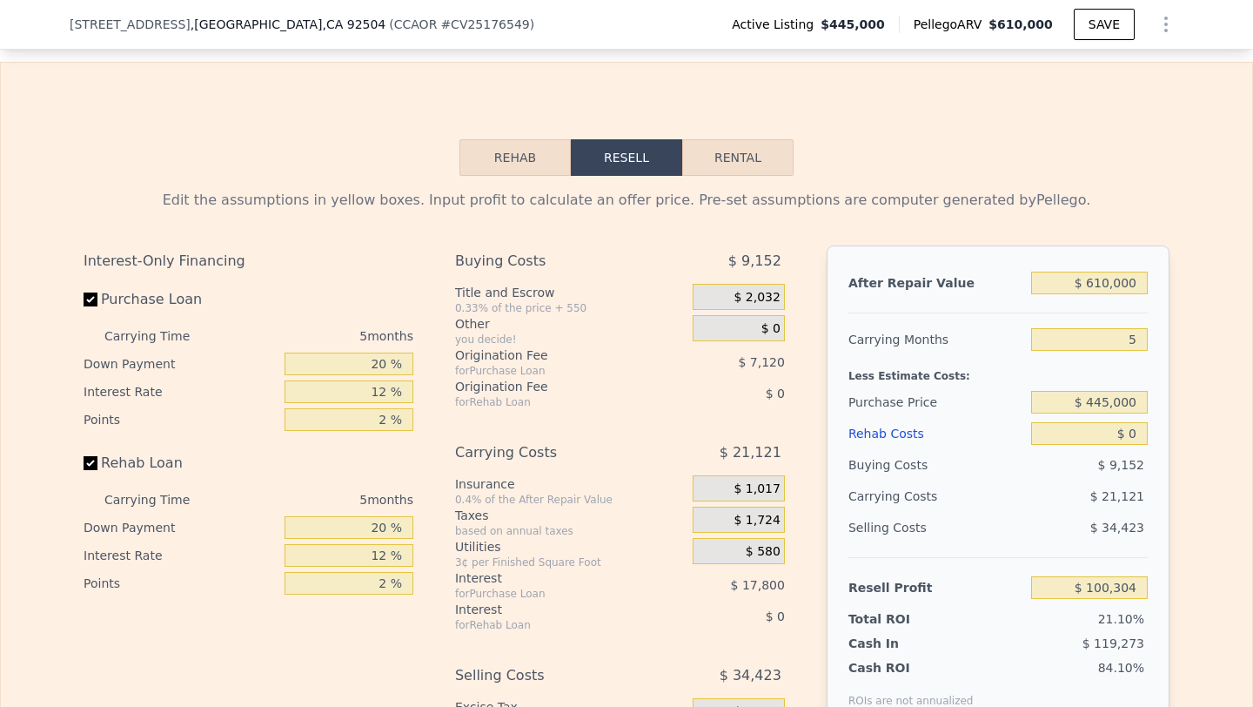
scroll to position [2761, 0]
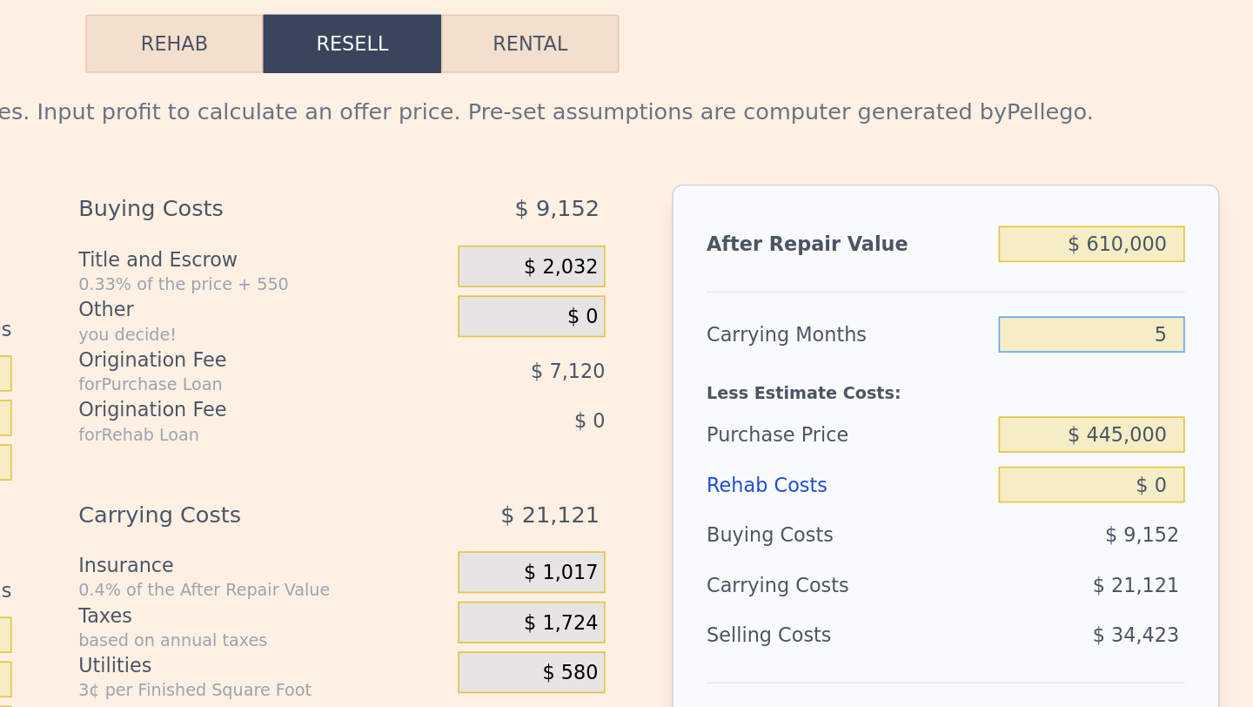
click at [1137, 349] on input "5" at bounding box center [1089, 337] width 117 height 23
type input "6"
type input "$ 96,080"
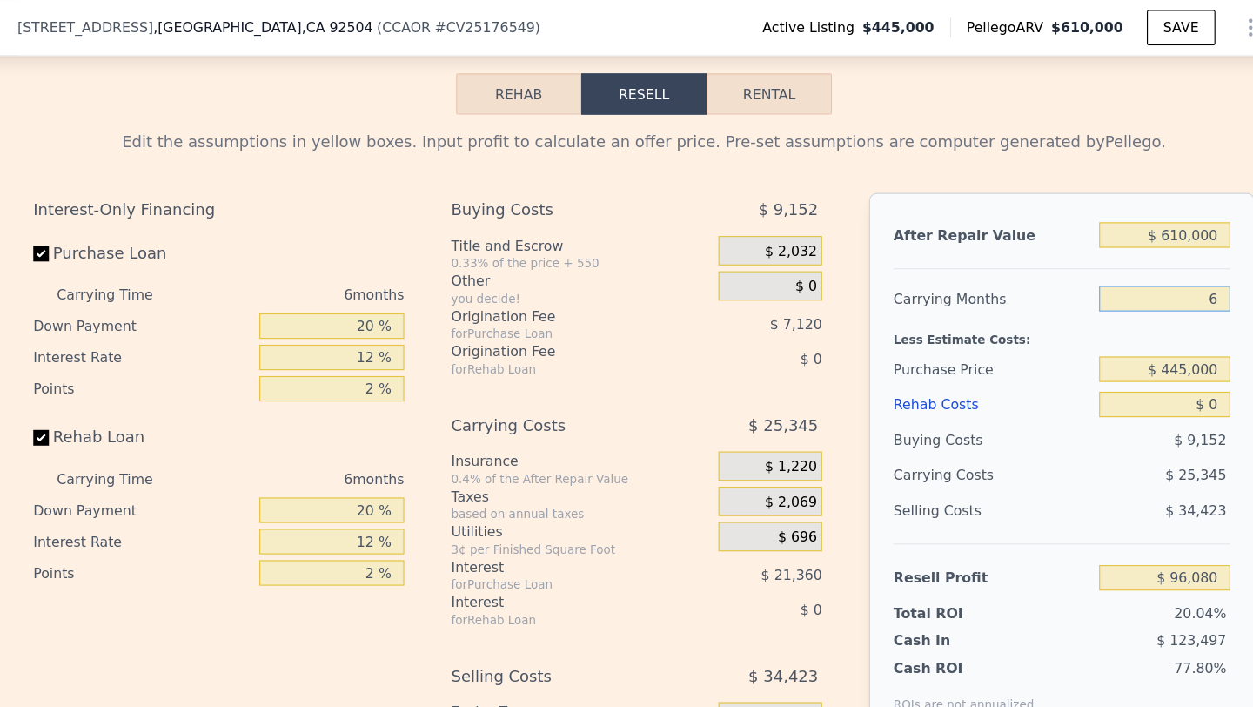
scroll to position [2834, 0]
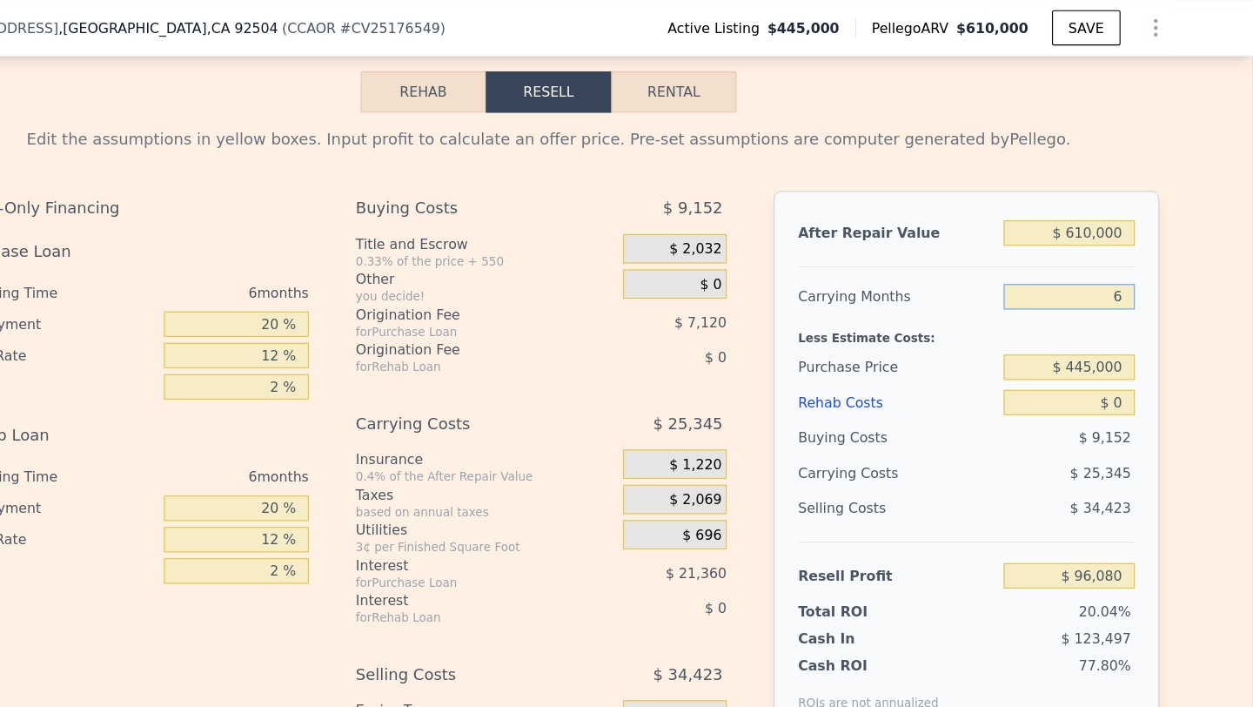
type input "6"
click at [1103, 369] on input "$ 0" at bounding box center [1089, 357] width 117 height 23
type input "$ 1"
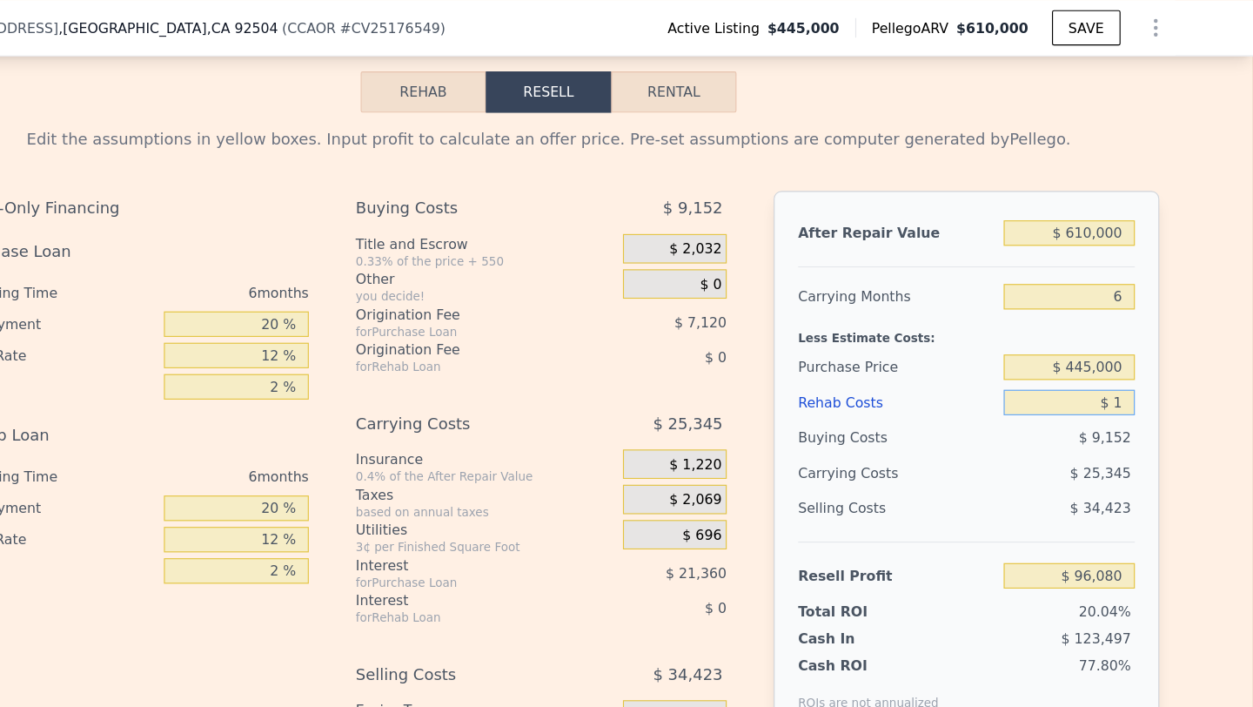
type input "$ 96,079"
type input "$ 10"
type input "$ 96,070"
type input "$ 100"
type input "$ 95,972"
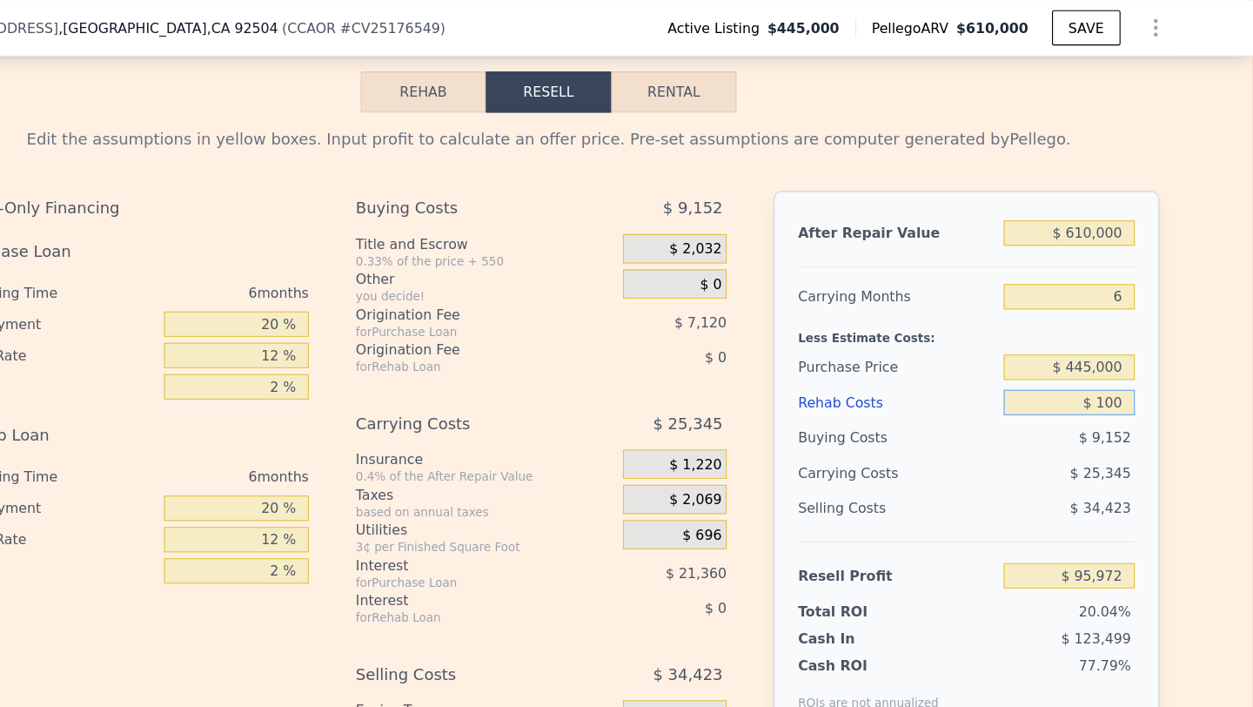
type input "$ 1,000"
type input "$ 95,016"
type input "$ 10,000"
type input "$ 85,440"
type input "$ 100,000"
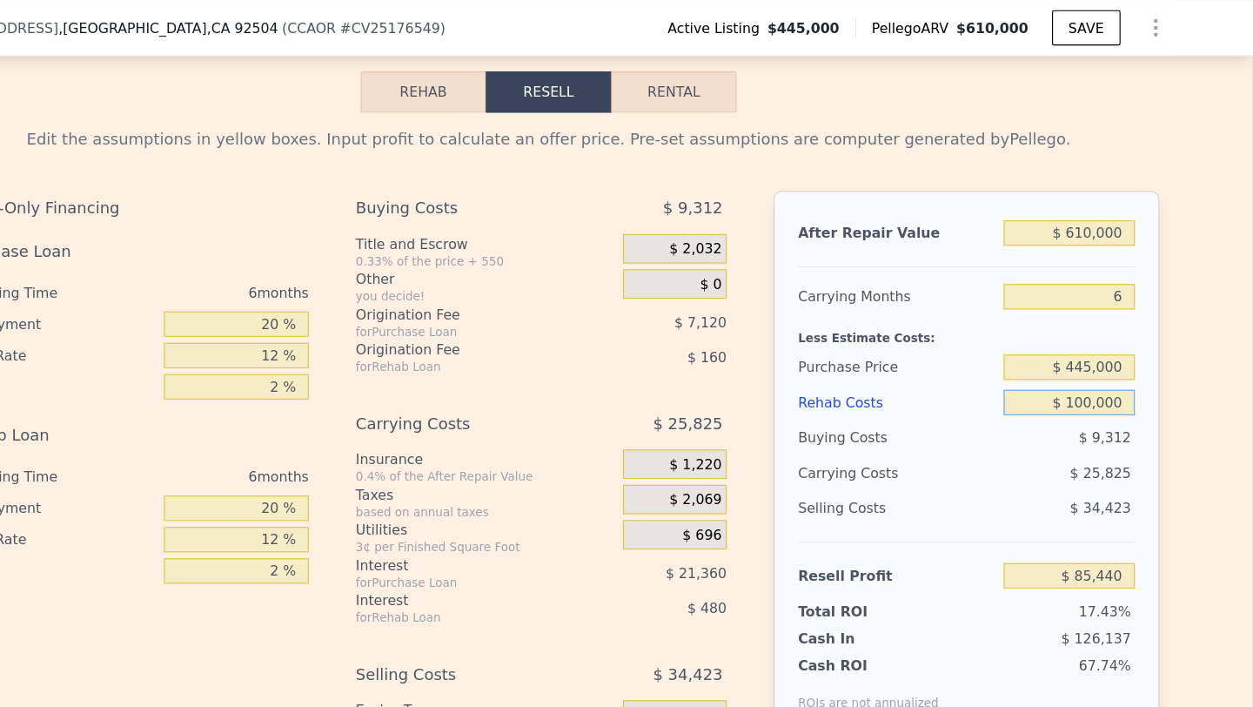
type input "-$ 10,320"
type input "$ 100,000"
click at [1011, 436] on div "$ 30,145" at bounding box center [1056, 420] width 184 height 31
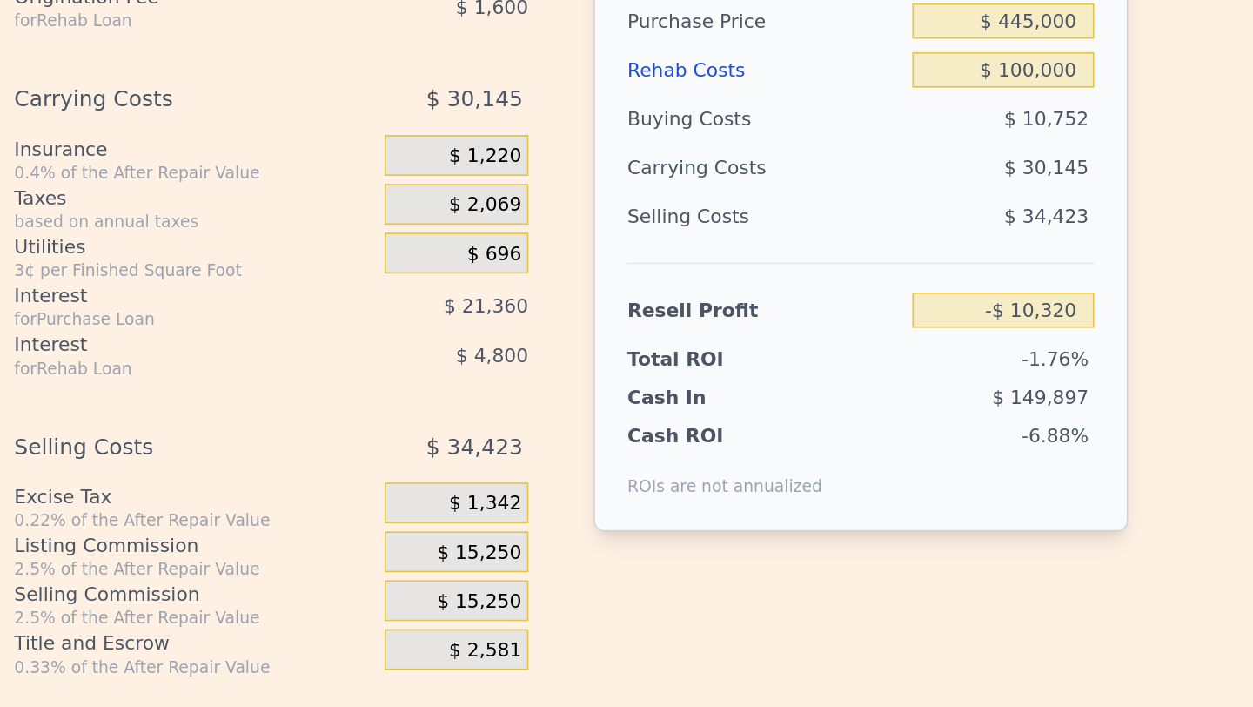
scroll to position [3148, 0]
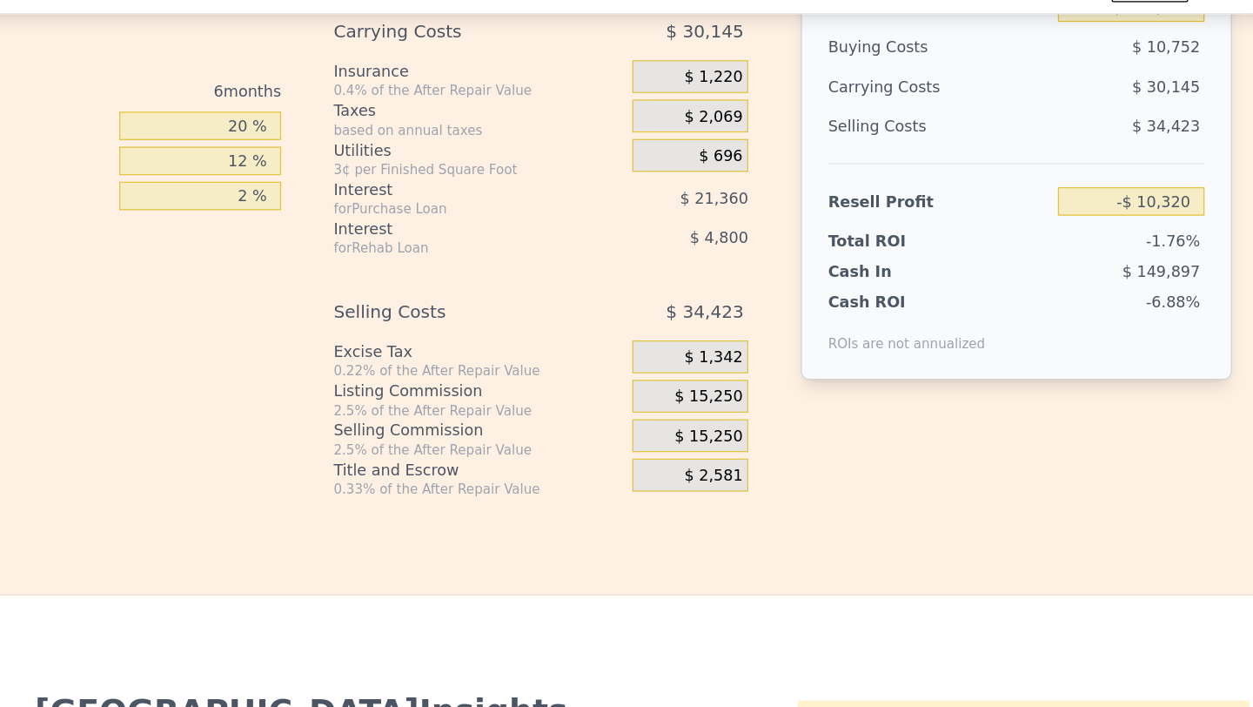
click at [762, 393] on span "$ 15,250" at bounding box center [754, 386] width 54 height 16
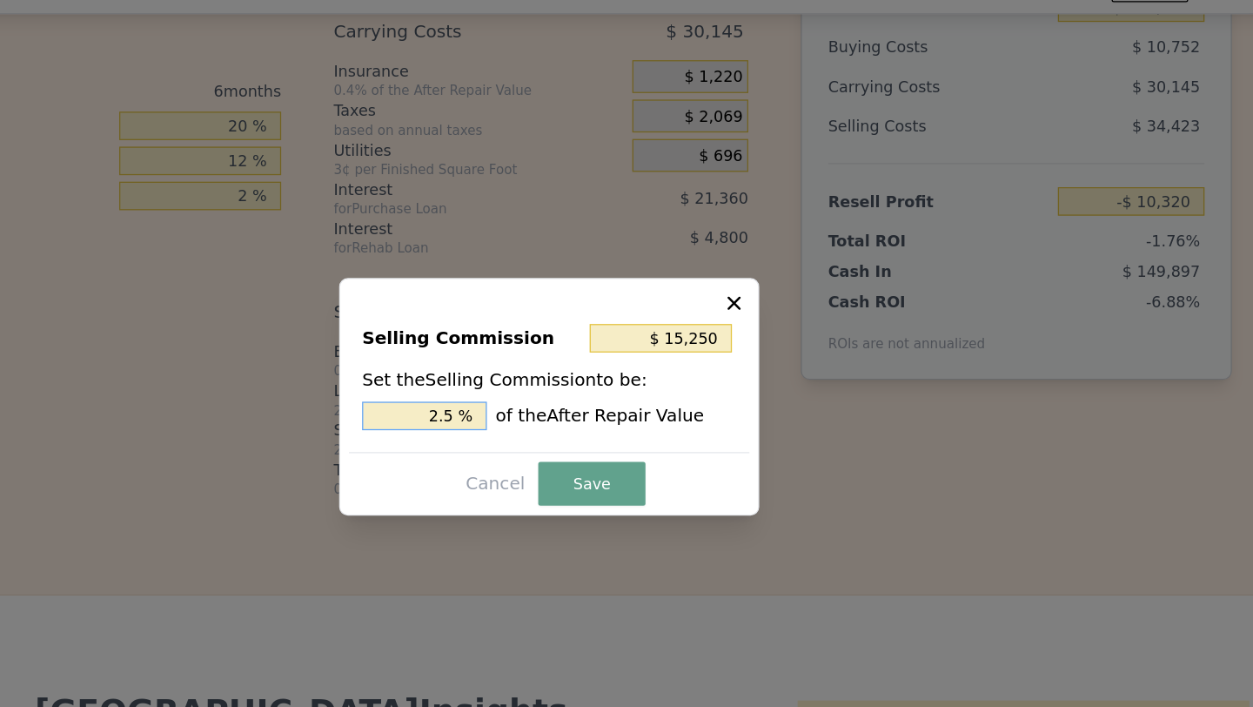
click at [527, 366] on input "2.5 %" at bounding box center [527, 369] width 99 height 23
type input "$ 0"
type input "0 %"
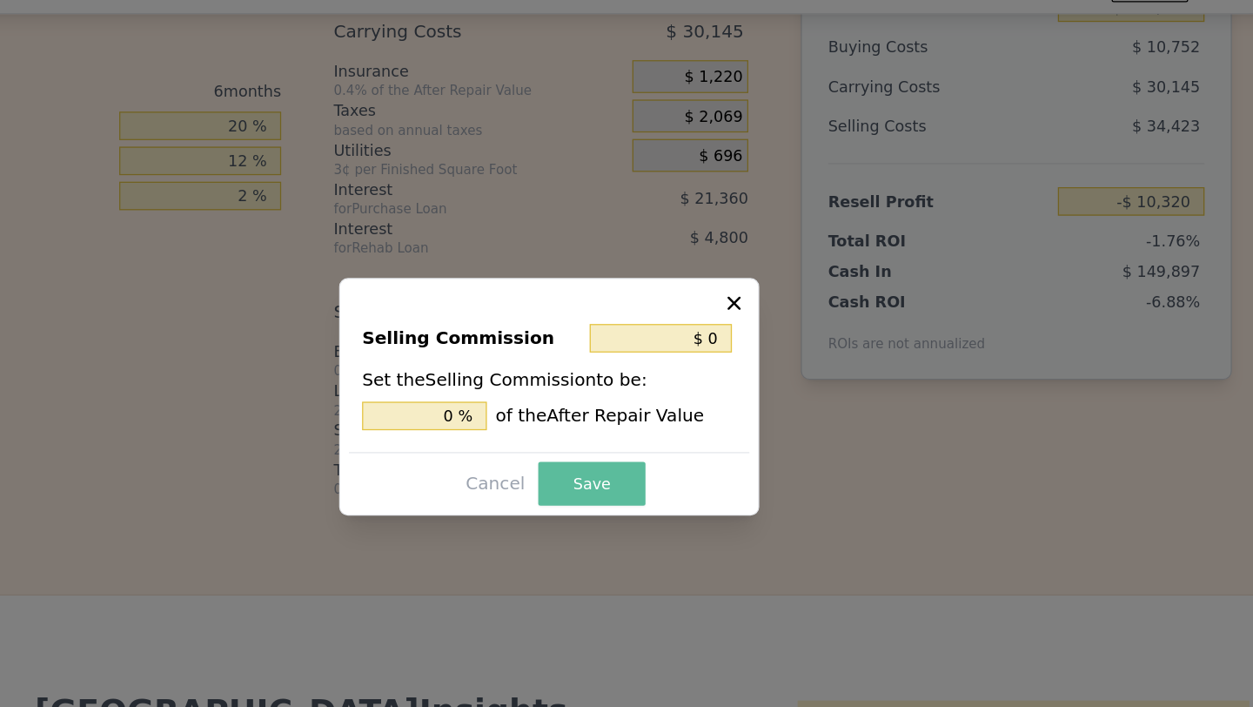
click at [674, 421] on button "Save" at bounding box center [660, 423] width 85 height 35
type input "$ 4,930"
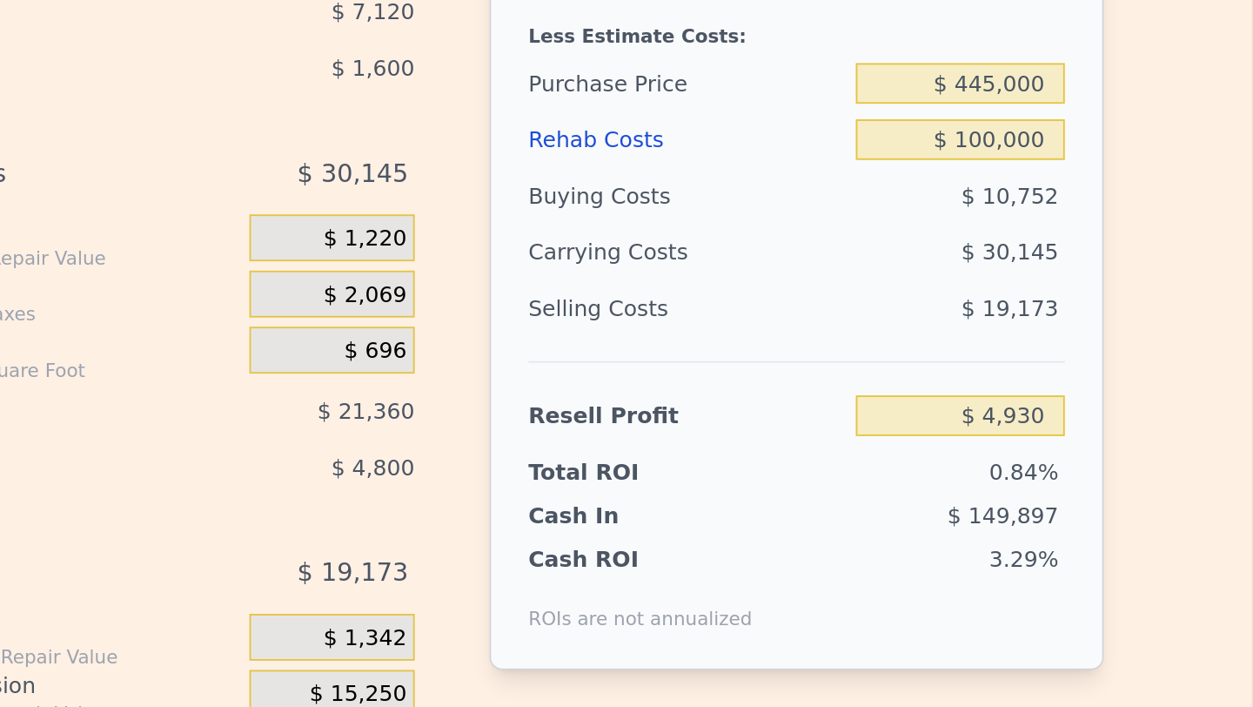
scroll to position [2827, 0]
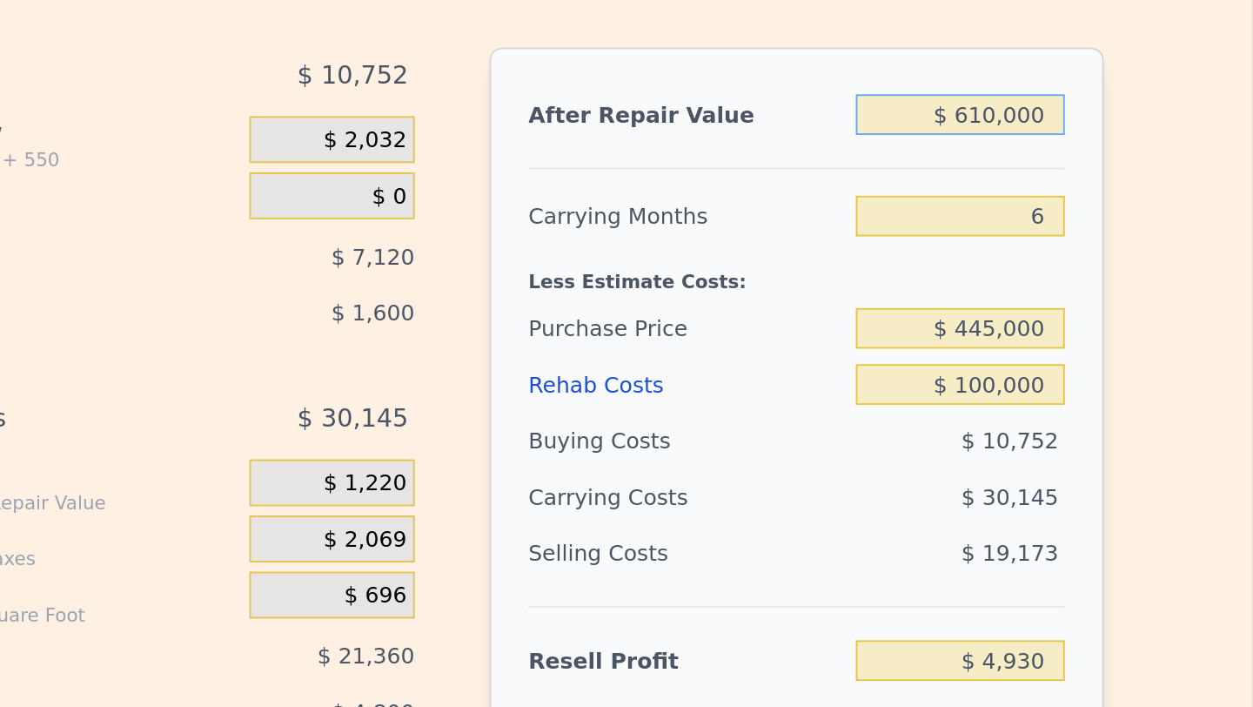
click at [1097, 226] on input "$ 610,000" at bounding box center [1089, 215] width 117 height 23
type input "$ 6"
type input "-$ 585,221"
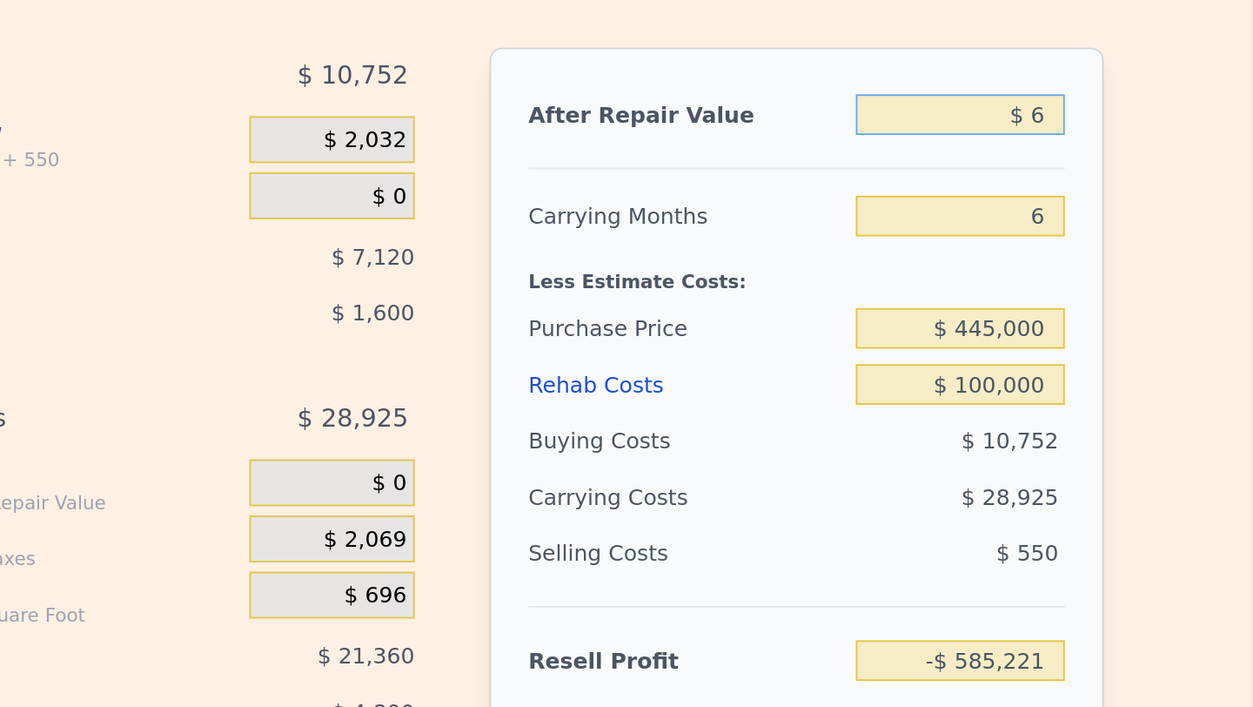
type input "$ 60"
type input "-$ 585,169"
type input "$ 600"
type input "-$ 584,646"
type input "$ 6,000"
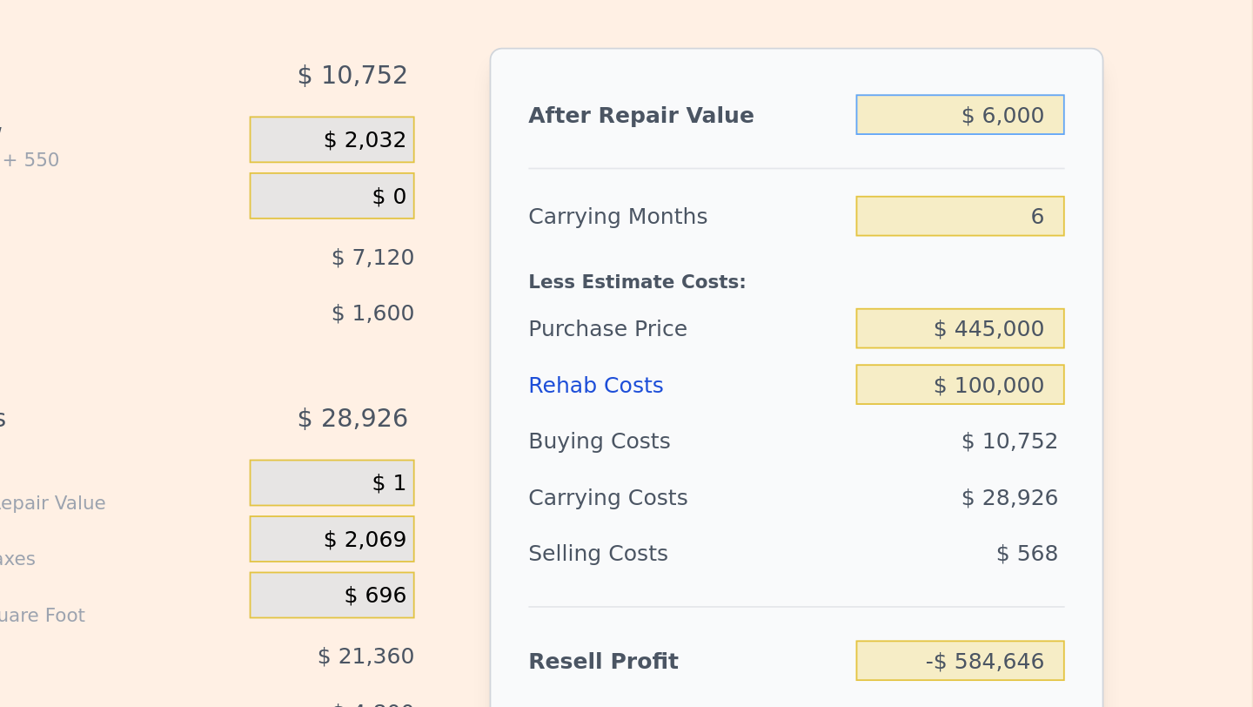
type input "-$ 579,422"
type input "$ 60,000"
type input "-$ 527,179"
type input "$ 600,000"
type input "-$ 4,745"
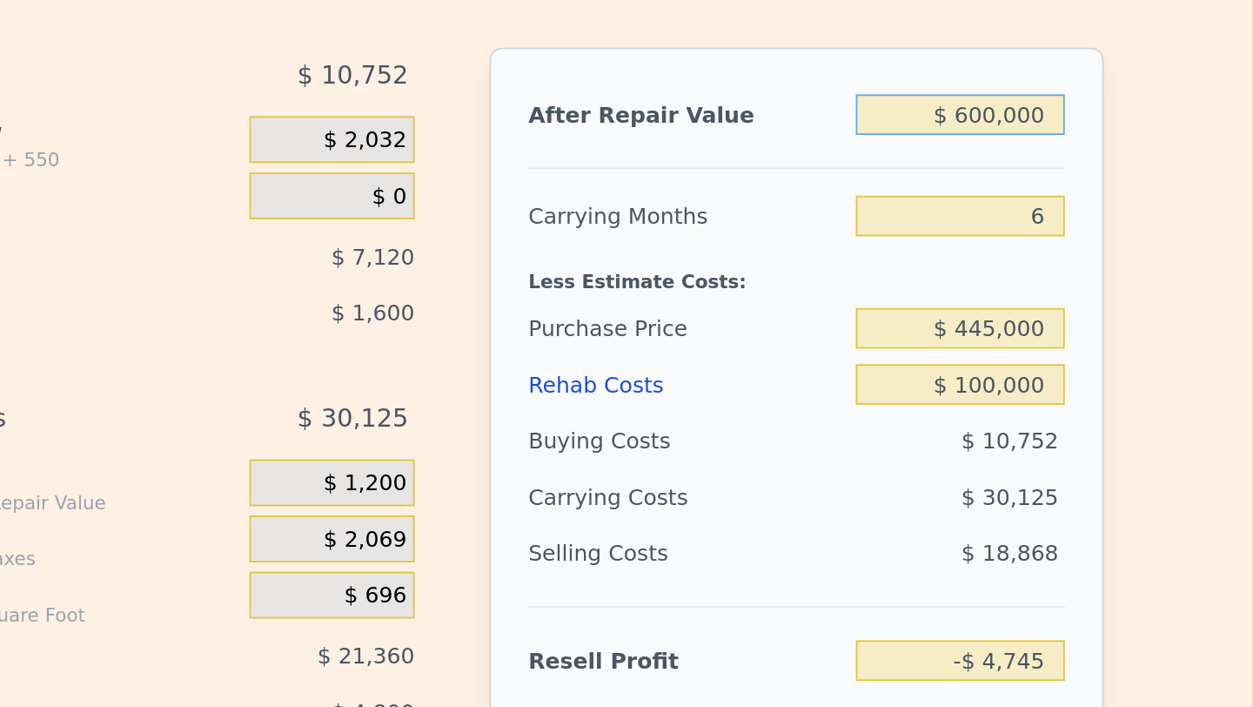
type input "$ 600,000"
click at [1063, 441] on div "$ 30,125" at bounding box center [1056, 428] width 184 height 31
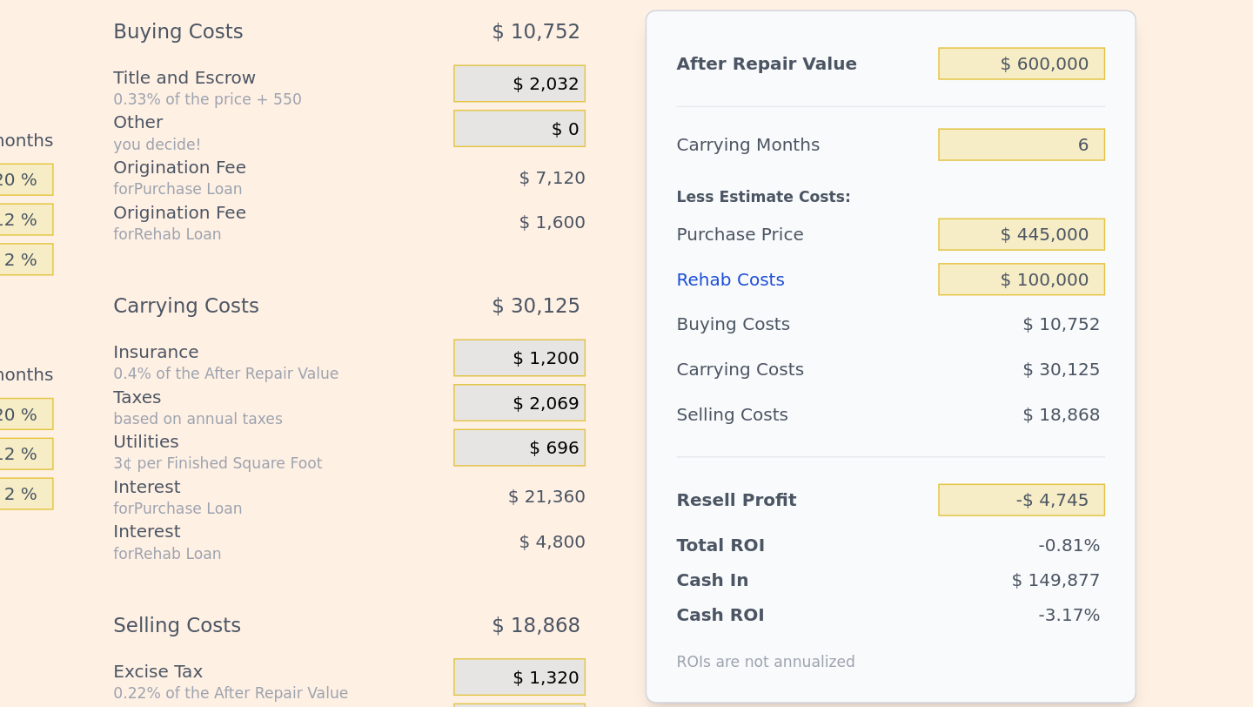
scroll to position [2901, 0]
click at [1111, 272] on input "$ 445,000" at bounding box center [1089, 260] width 117 height 23
type input "$ 375,000"
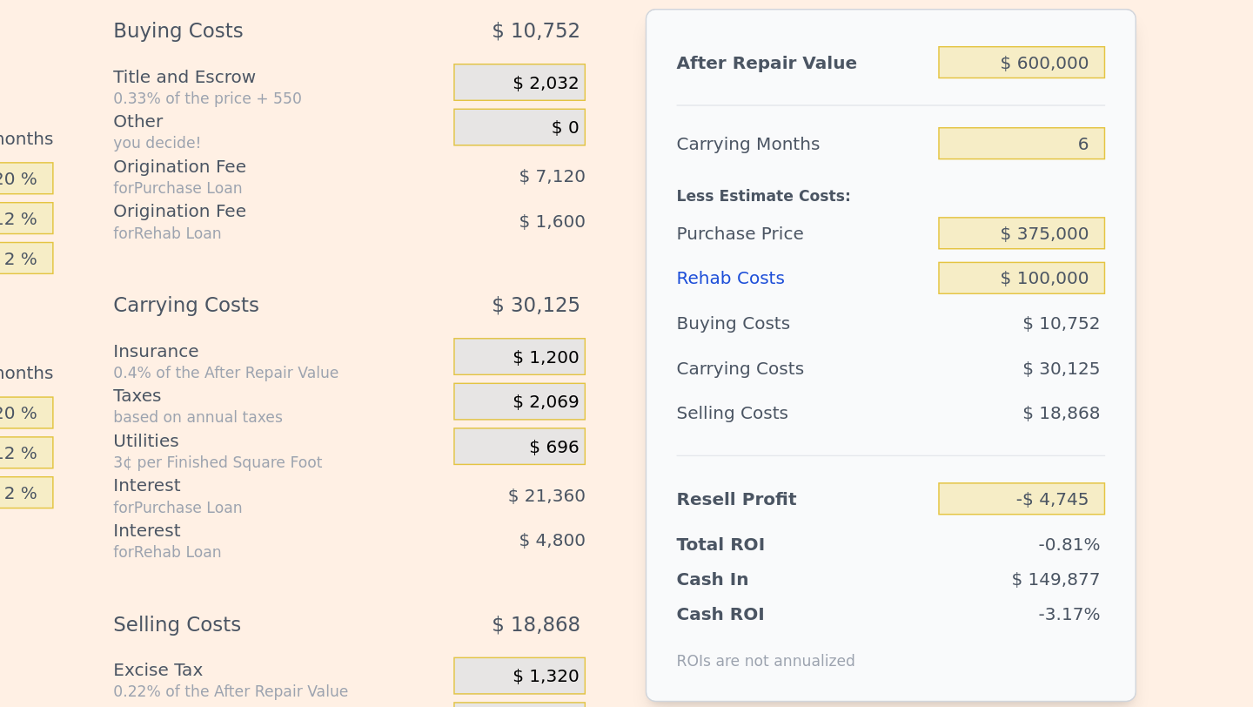
click at [1097, 339] on div "$ 10,752" at bounding box center [1089, 322] width 117 height 31
type input "$ 69,968"
click at [1126, 272] on input "$ 375,000" at bounding box center [1089, 260] width 117 height 23
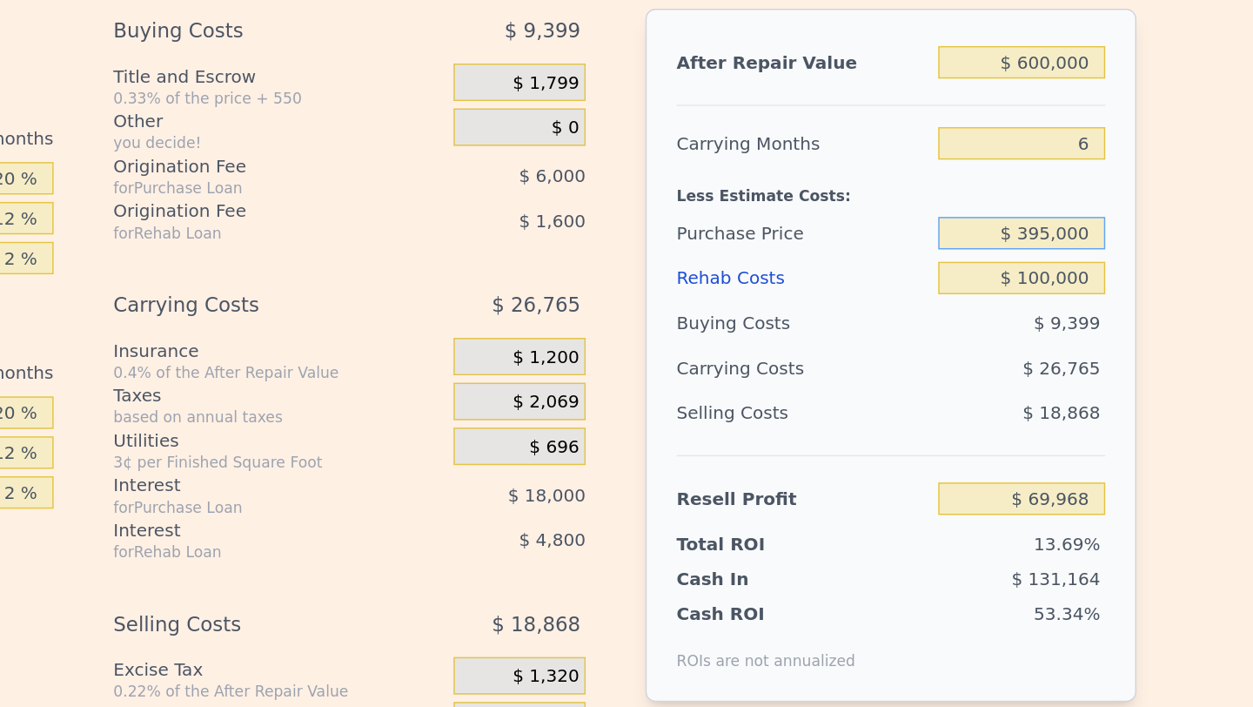
type input "$ 395,000"
click at [1078, 370] on div "$ 26,765" at bounding box center [1056, 354] width 184 height 31
type input "$ 48,622"
click at [1110, 272] on input "$ 395,000" at bounding box center [1089, 260] width 117 height 23
type input "$ 392,000"
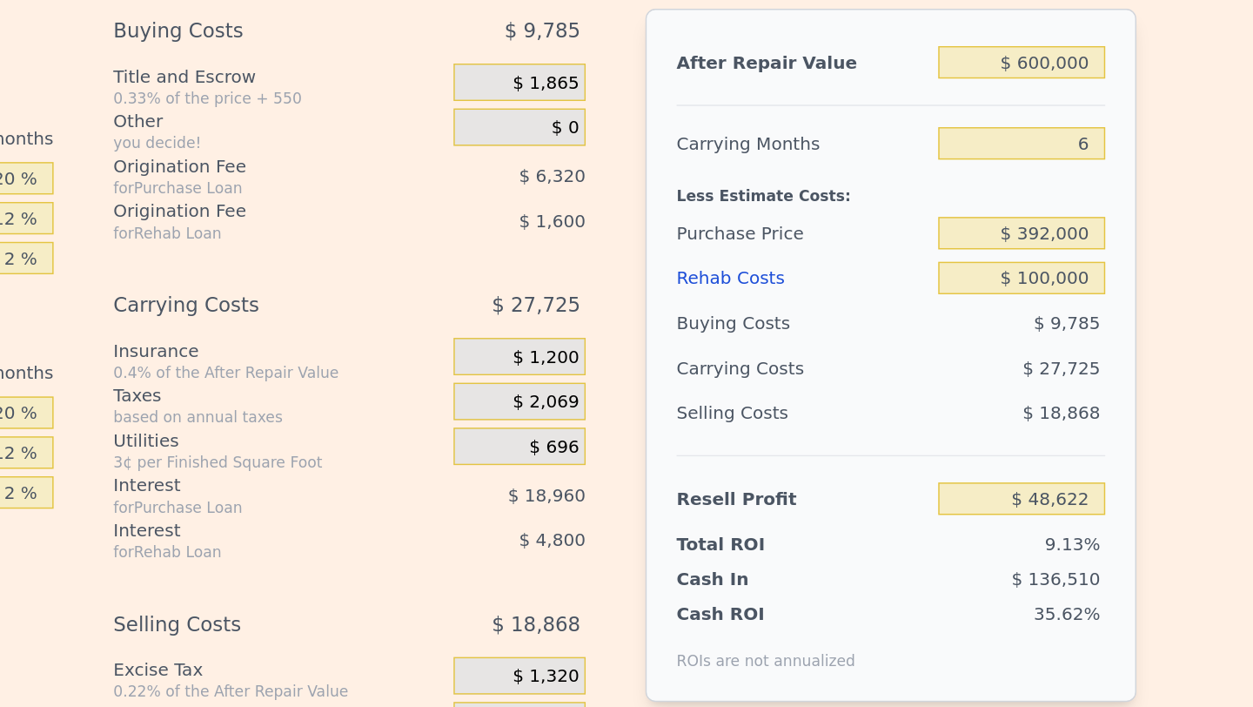
click at [1102, 387] on div "$ 18,868" at bounding box center [1089, 385] width 117 height 31
type input "$ 51,824"
click at [1111, 272] on input "$ 392,000" at bounding box center [1089, 260] width 117 height 23
type input "$ 393,000"
click at [1087, 370] on div "$ 27,581" at bounding box center [1056, 354] width 184 height 31
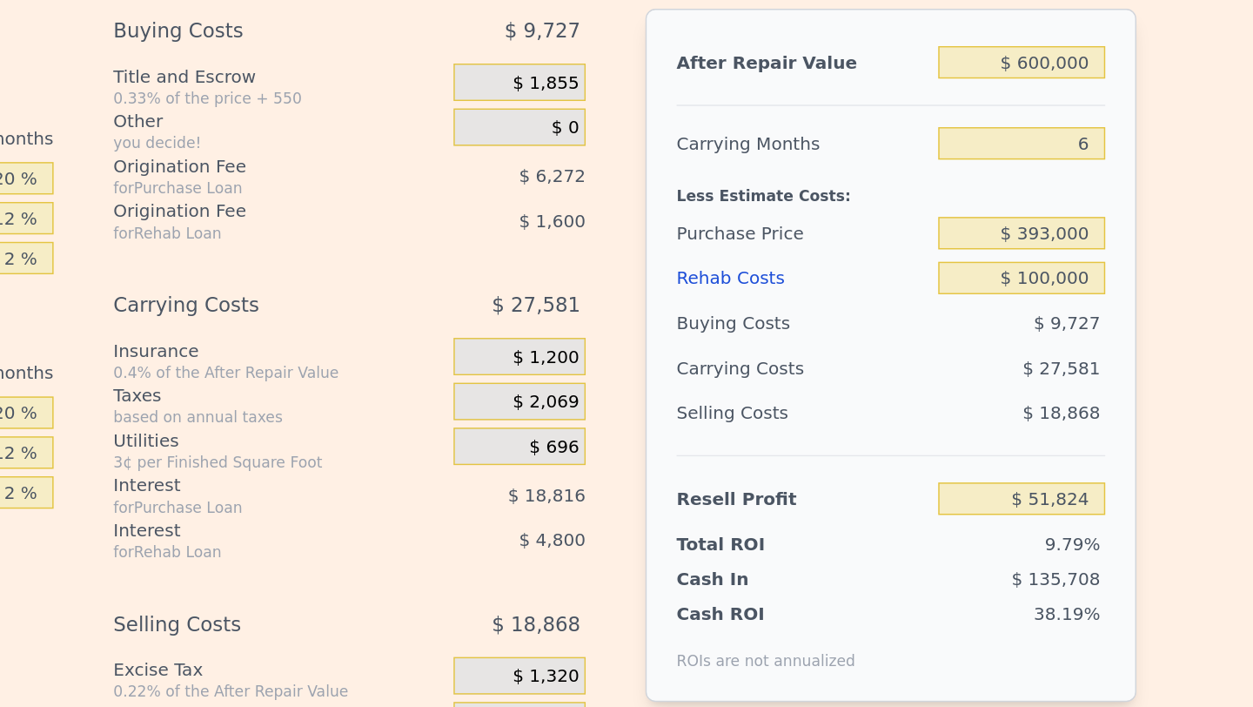
type input "$ 50,756"
click at [1108, 272] on input "$ 393,000" at bounding box center [1089, 260] width 117 height 23
type input "$ 394,000"
click at [1043, 370] on div "$ 27,629" at bounding box center [1056, 354] width 184 height 31
type input "$ 49,689"
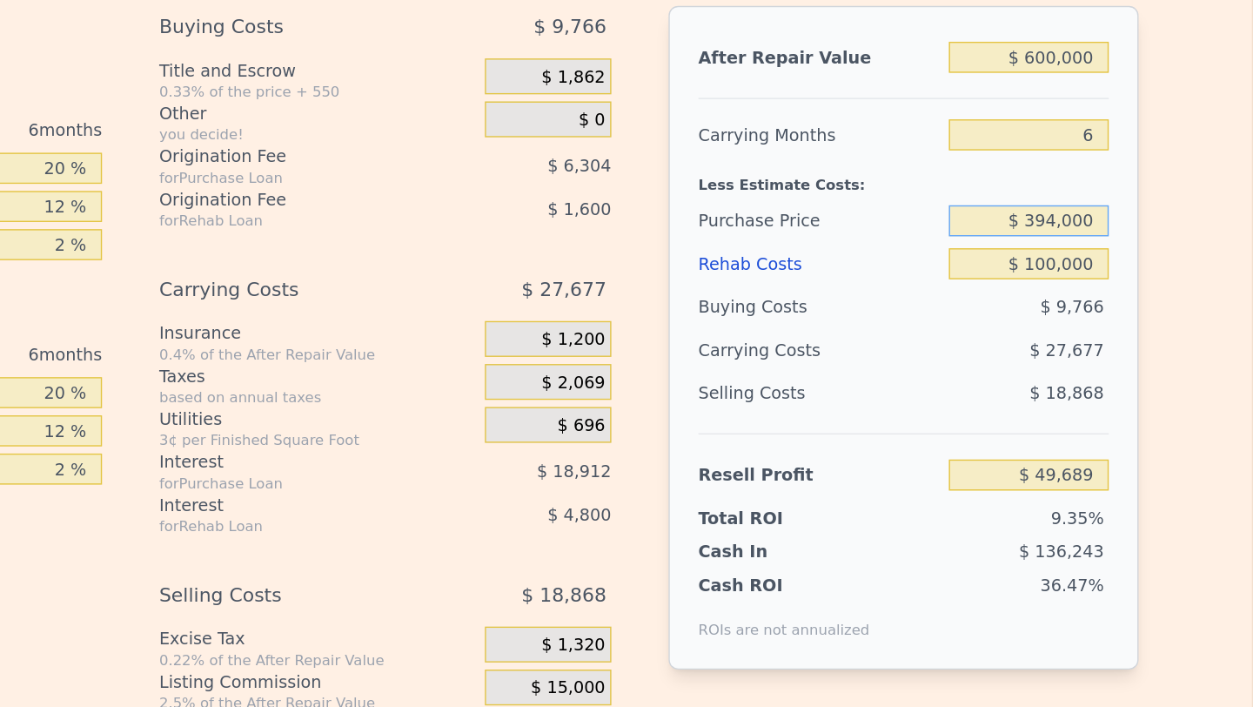
click at [1102, 272] on input "$ 394,000" at bounding box center [1089, 260] width 117 height 23
type input "$ 384,000"
click at [1083, 386] on div "$ 18,868" at bounding box center [1089, 385] width 117 height 31
type input "$ 60,362"
click at [1109, 272] on input "$ 384,000" at bounding box center [1089, 260] width 117 height 23
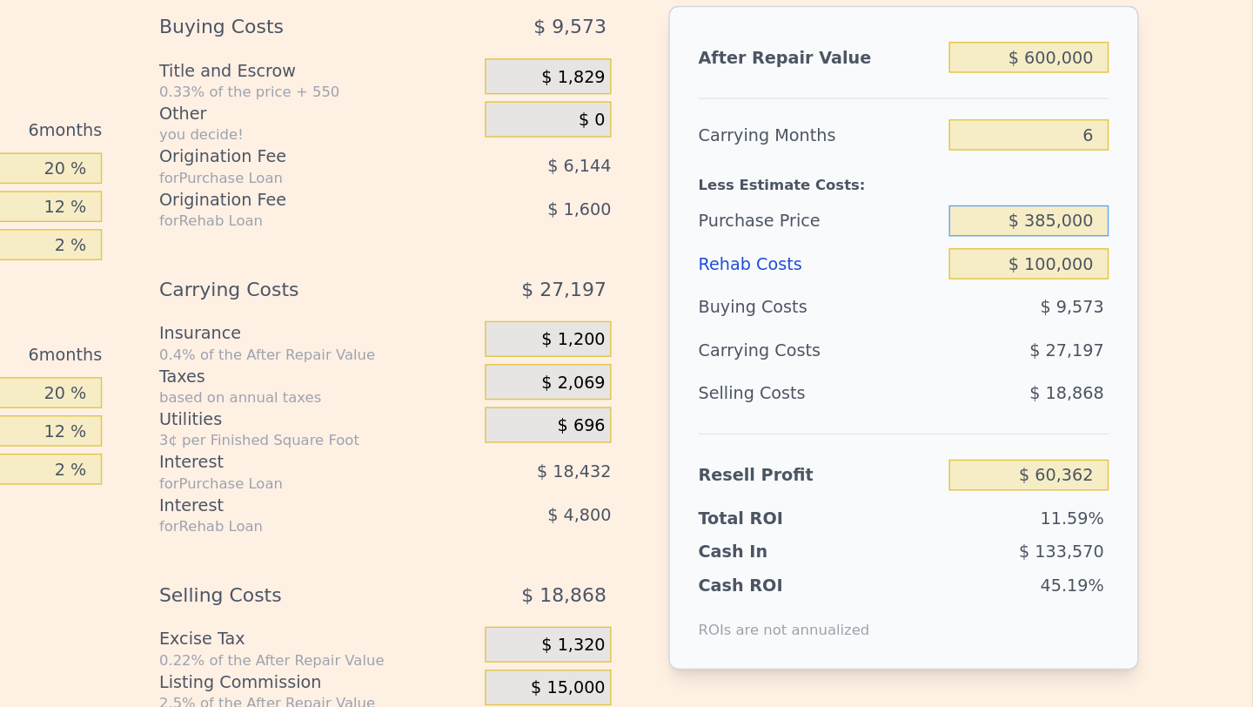
type input "$ 385,000"
click at [1089, 370] on div "$ 27,197" at bounding box center [1056, 354] width 184 height 31
type input "$ 59,295"
click at [1110, 272] on input "$ 385,000" at bounding box center [1089, 260] width 117 height 23
type input "$ 385,000"
